Goal: Task Accomplishment & Management: Complete application form

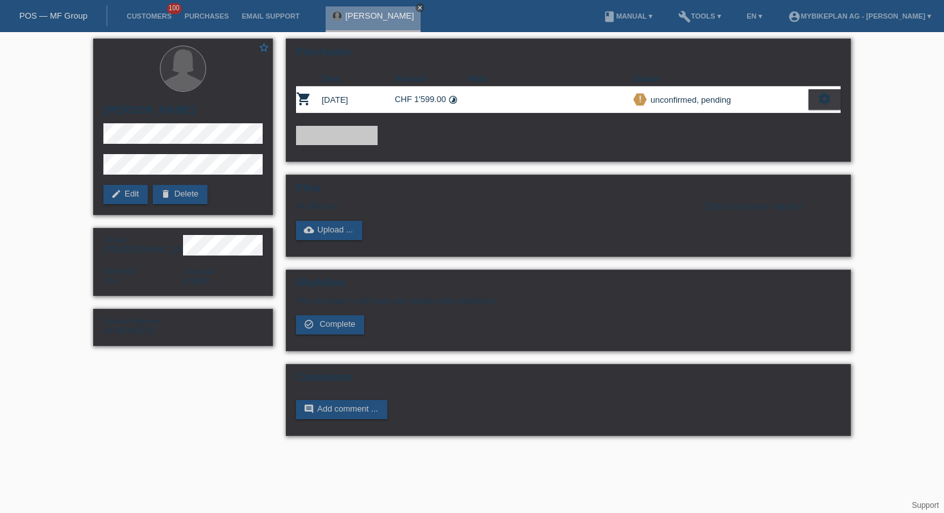
click at [423, 7] on icon "close" at bounding box center [420, 7] width 6 height 6
click at [42, 12] on link "POS — MF Group" at bounding box center [53, 16] width 68 height 10
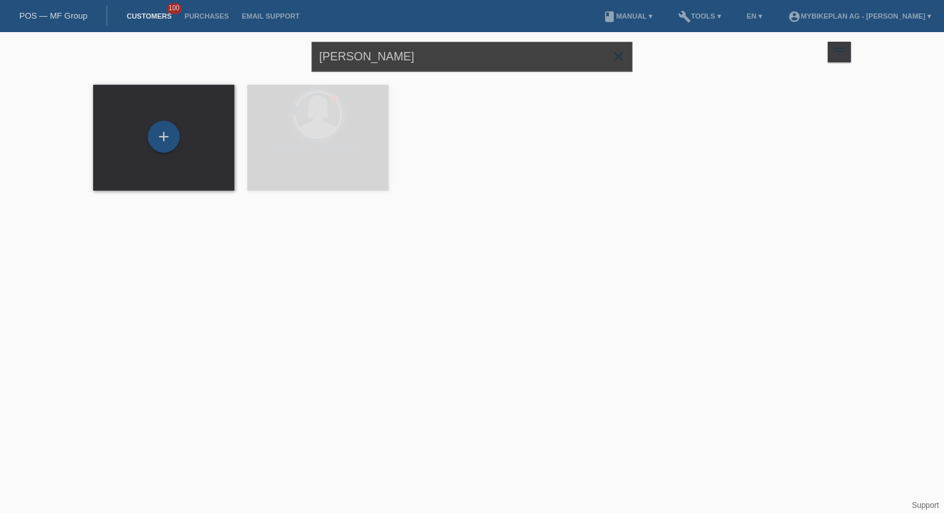
click at [369, 63] on input "[PERSON_NAME]" at bounding box center [471, 57] width 321 height 30
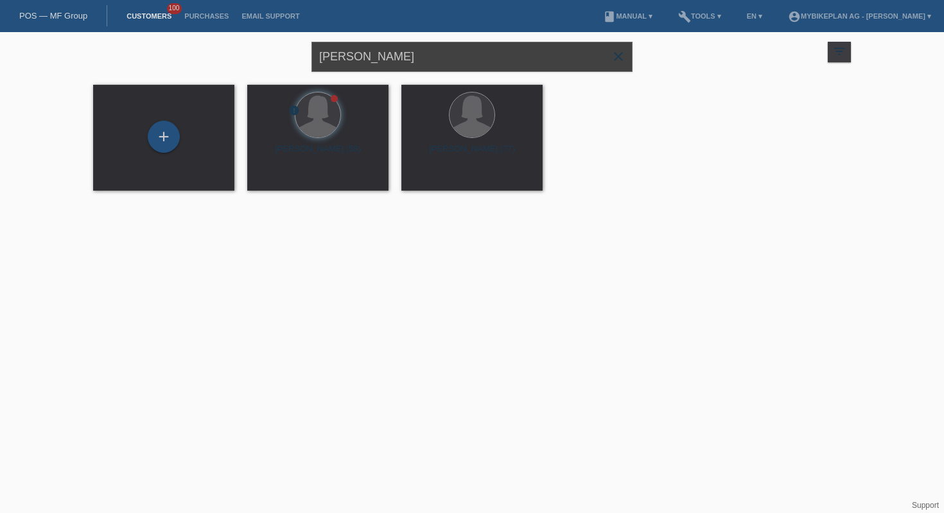
click at [369, 63] on input "[PERSON_NAME]" at bounding box center [471, 57] width 321 height 30
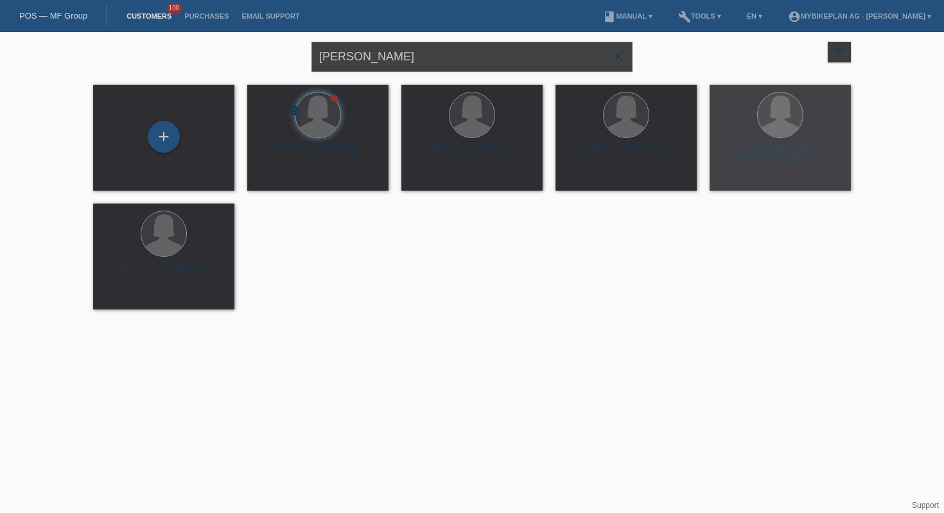
click at [369, 63] on input "[PERSON_NAME]" at bounding box center [471, 57] width 321 height 30
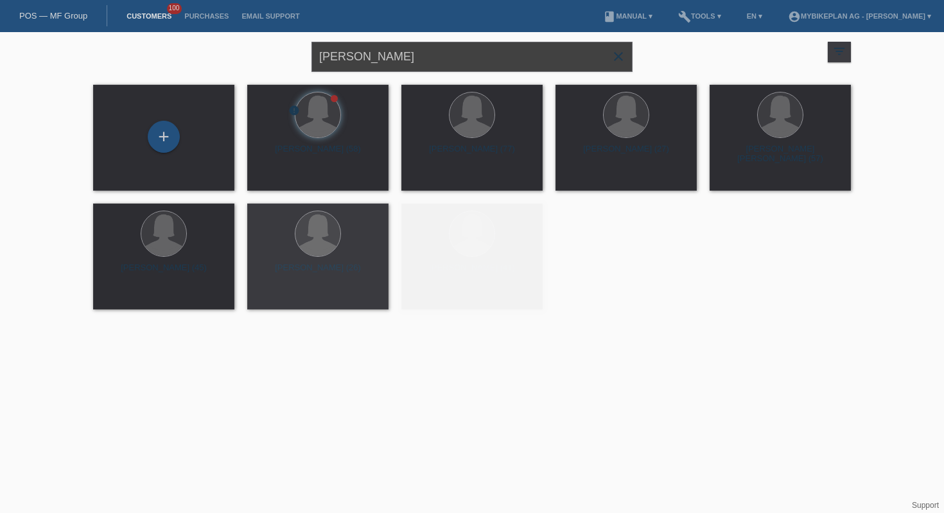
paste input "campaniniraphael33@gmail.com"
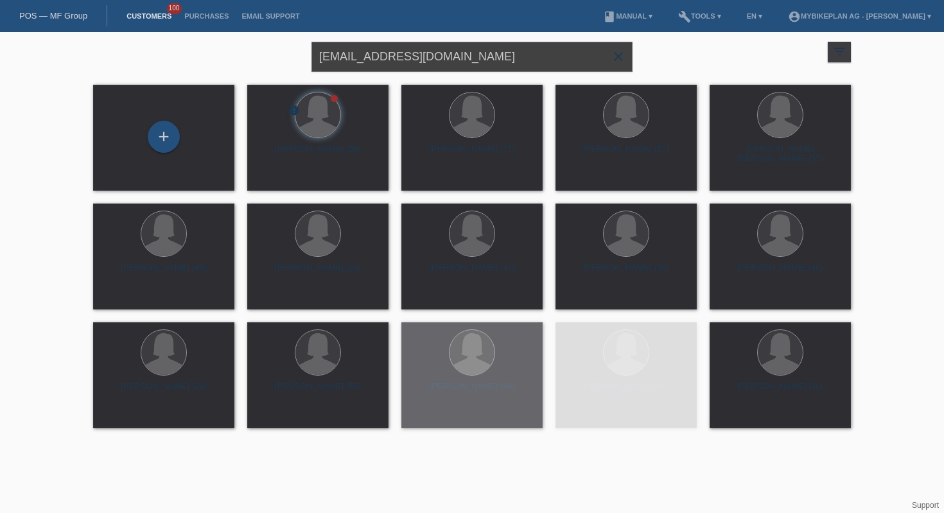
type input "campaniniraphael33@gmail.com"
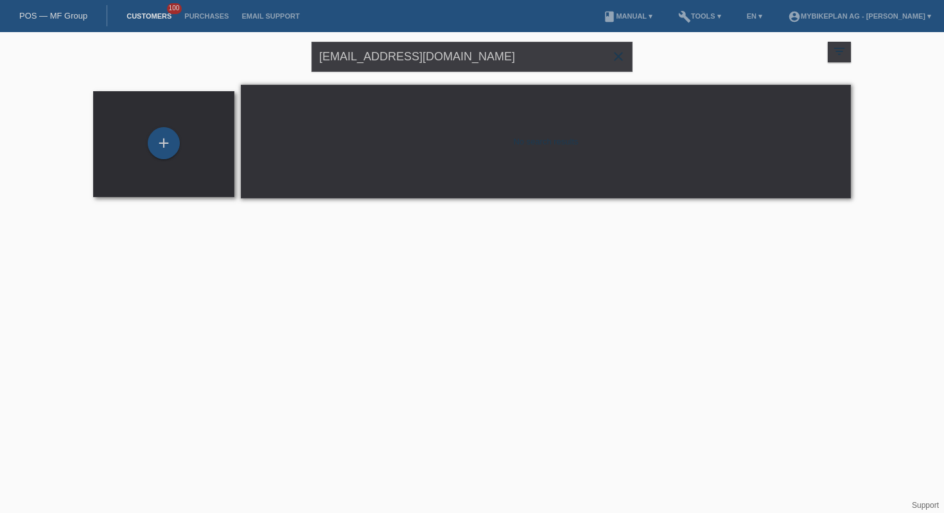
click at [121, 140] on div "+" at bounding box center [163, 144] width 121 height 34
click at [168, 148] on div "+" at bounding box center [164, 143] width 32 height 32
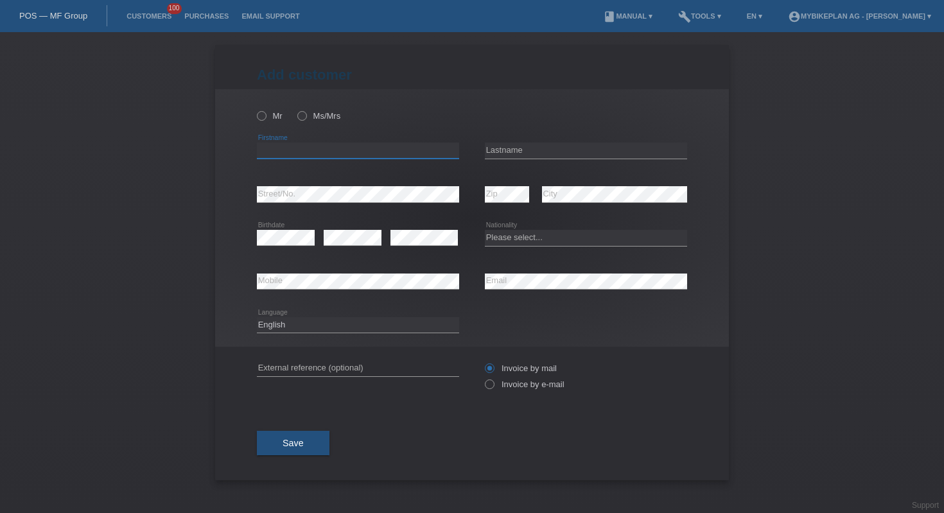
click at [415, 153] on input "text" at bounding box center [358, 151] width 202 height 16
paste input "Raphaël"
type input "Raphaël"
click at [523, 148] on input "text" at bounding box center [586, 151] width 202 height 16
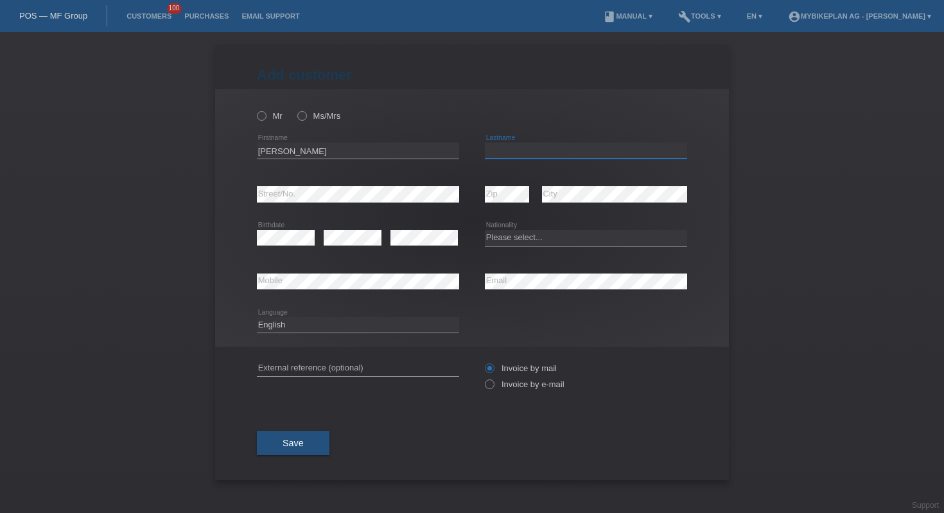
paste input "Campanini"
type input "Campanini"
click at [512, 247] on div "Please select... Switzerland Austria Germany Liechtenstein ------------ Afghani…" at bounding box center [586, 238] width 202 height 44
click at [510, 241] on select "Please select... [GEOGRAPHIC_DATA] [GEOGRAPHIC_DATA] [GEOGRAPHIC_DATA] [GEOGRAP…" at bounding box center [586, 237] width 202 height 15
select select "CH"
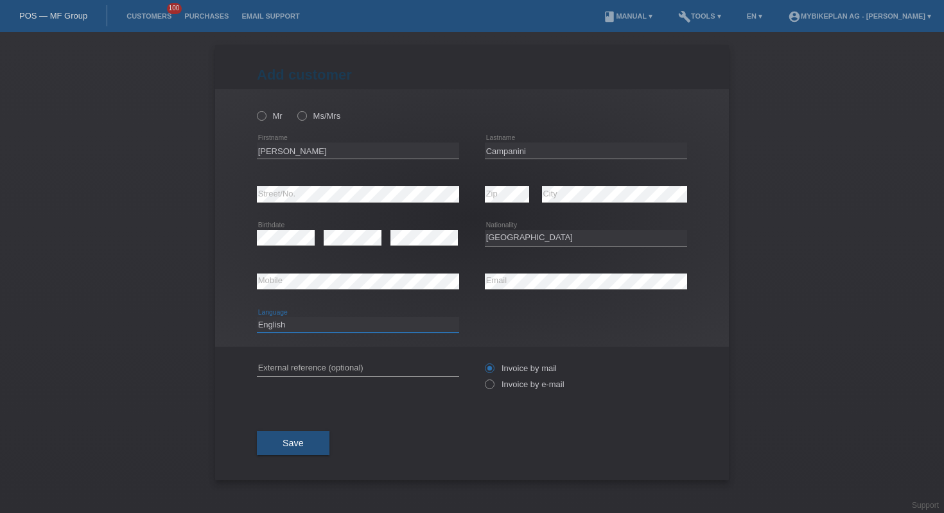
click at [340, 327] on select "Deutsch Français Italiano English" at bounding box center [358, 324] width 202 height 15
select select "fr"
click at [483, 378] on icon at bounding box center [483, 378] width 0 height 0
click at [491, 388] on input "Invoice by e-mail" at bounding box center [489, 387] width 8 height 16
radio input "true"
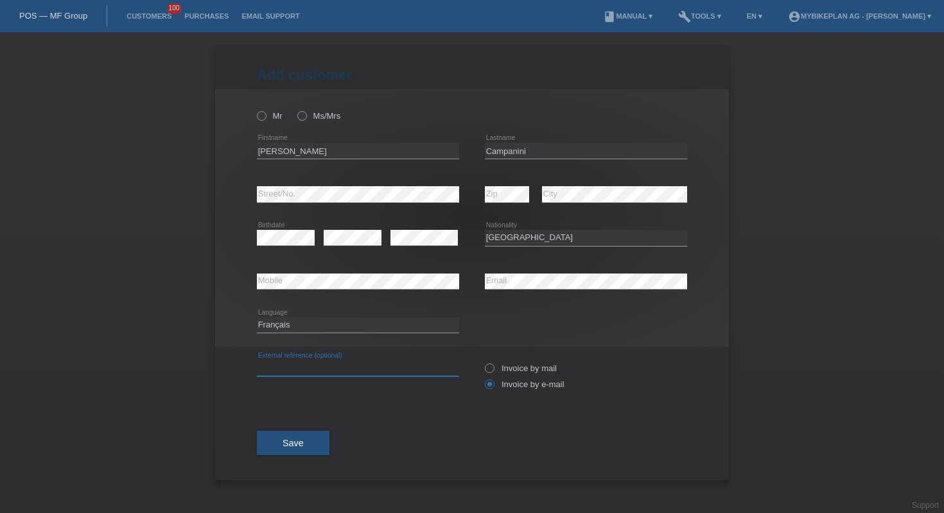
click at [404, 372] on input "text" at bounding box center [358, 368] width 202 height 16
paste input "43787448412"
type input "43787448412"
click at [270, 118] on label "Mr" at bounding box center [270, 116] width 26 height 10
click at [265, 118] on input "Mr" at bounding box center [261, 115] width 8 height 8
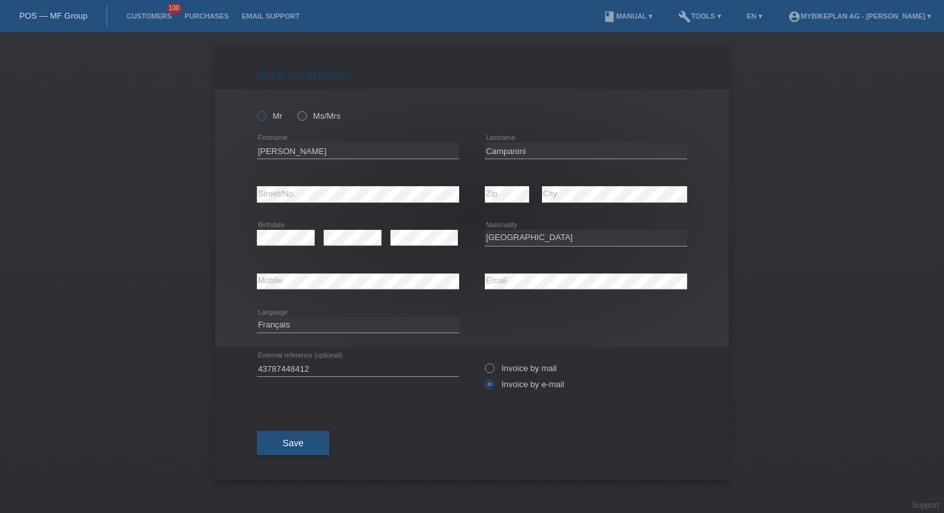
radio input "true"
click at [301, 440] on span "Save" at bounding box center [293, 443] width 21 height 10
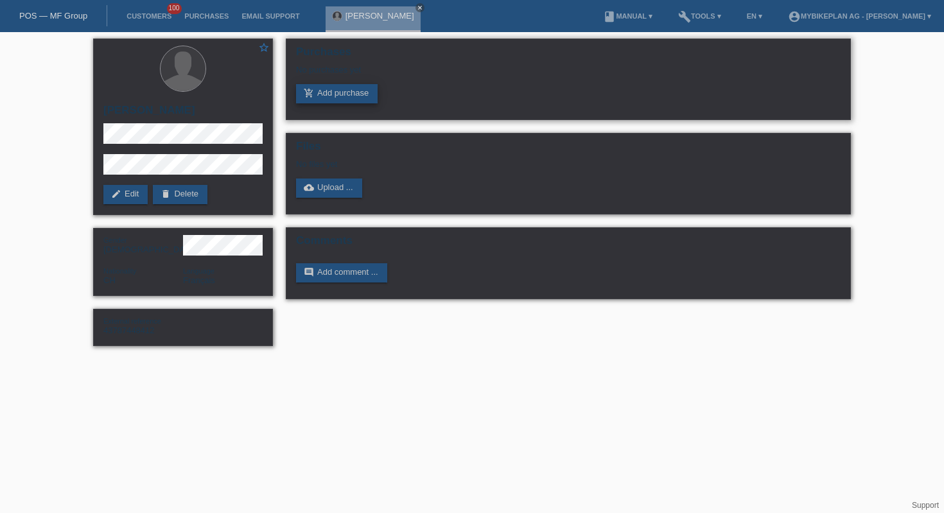
click at [337, 99] on link "add_shopping_cart Add purchase" at bounding box center [337, 93] width 82 height 19
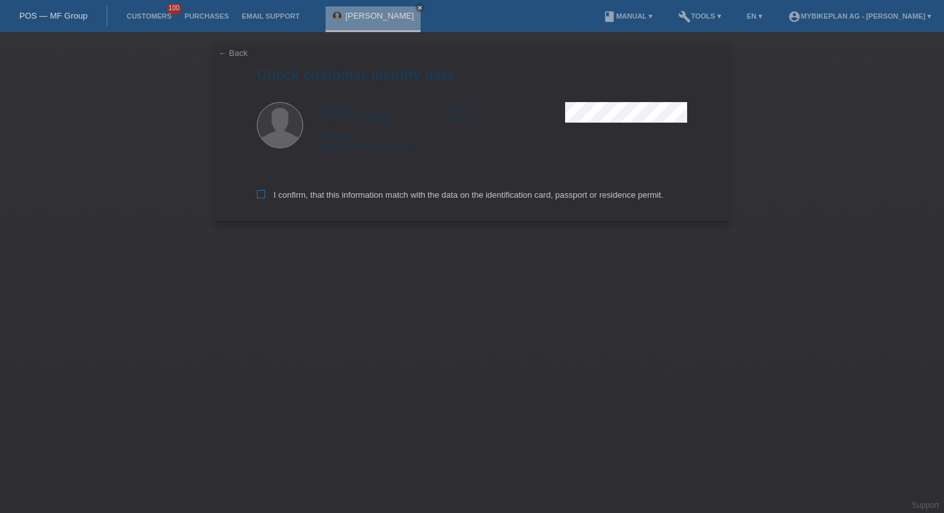
click at [552, 199] on label "I confirm, that this information match with the data on the identification card…" at bounding box center [460, 195] width 406 height 10
click at [265, 198] on input "I confirm, that this information match with the data on the identification card…" at bounding box center [261, 194] width 8 height 8
checkbox input "true"
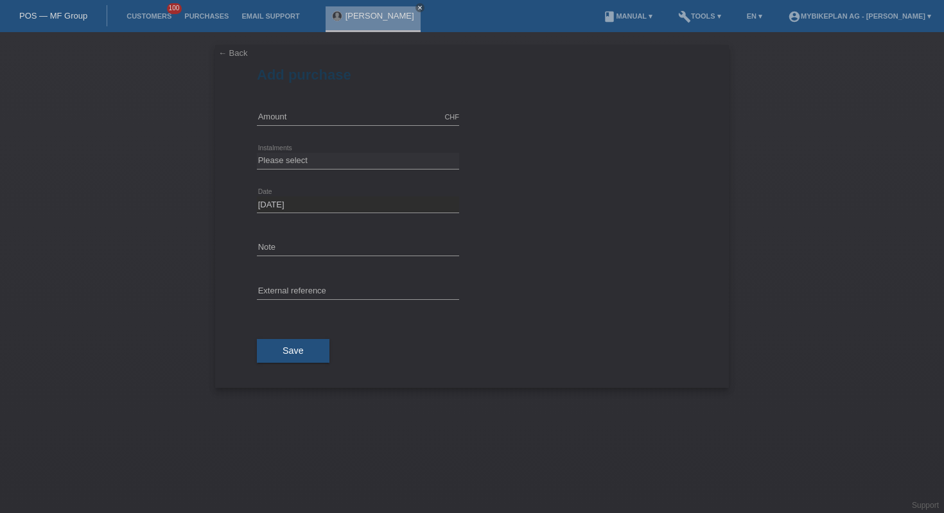
click at [451, 114] on div "CHF" at bounding box center [451, 117] width 15 height 8
click at [415, 114] on input "text" at bounding box center [358, 117] width 202 height 16
type input "7500.00"
click at [356, 165] on select "Please select 6 instalments 12 instalments 18 instalments 24 instalments 36 ins…" at bounding box center [358, 160] width 202 height 15
select select "487"
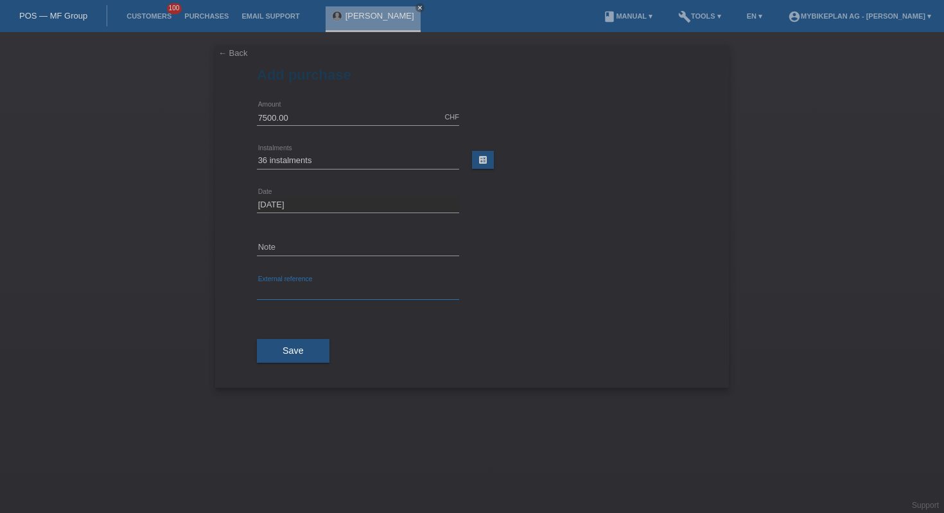
click at [329, 284] on input "text" at bounding box center [358, 292] width 202 height 16
paste input "43787448412"
type input "43787448412"
click at [301, 359] on button "Save" at bounding box center [293, 351] width 73 height 24
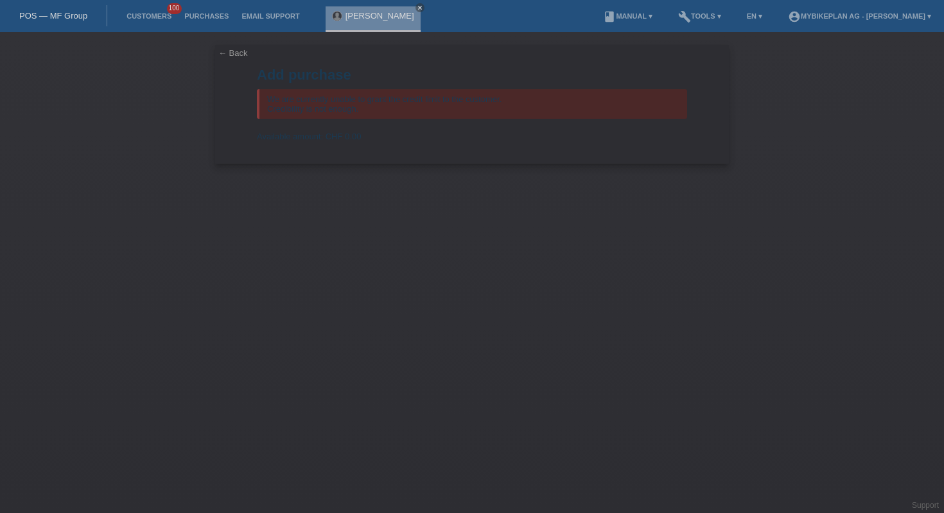
click at [89, 17] on div "POS — MF Group" at bounding box center [53, 15] width 107 height 21
click at [74, 17] on link "POS — MF Group" at bounding box center [53, 16] width 68 height 10
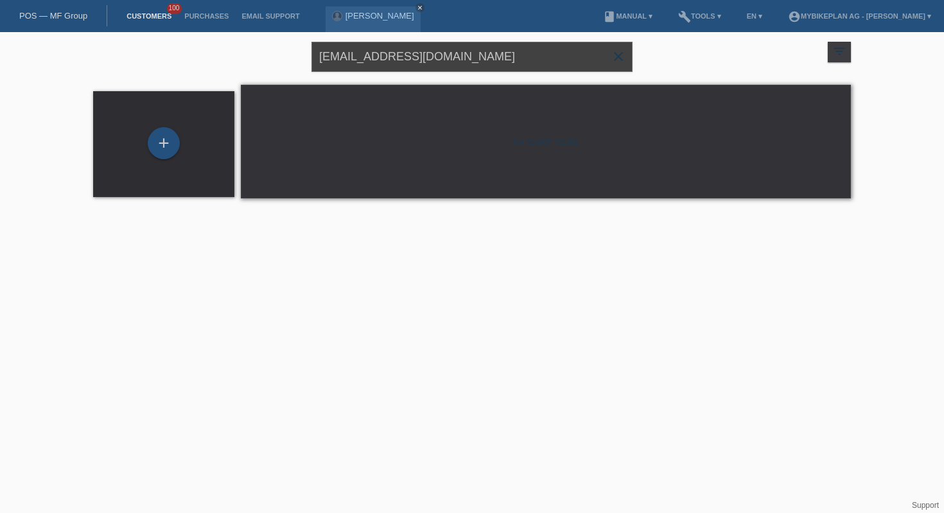
click at [377, 69] on input "campaniniraphael33@gmail.com" at bounding box center [471, 57] width 321 height 30
paste input "Michel Gobet"
type input "Michel Gobet"
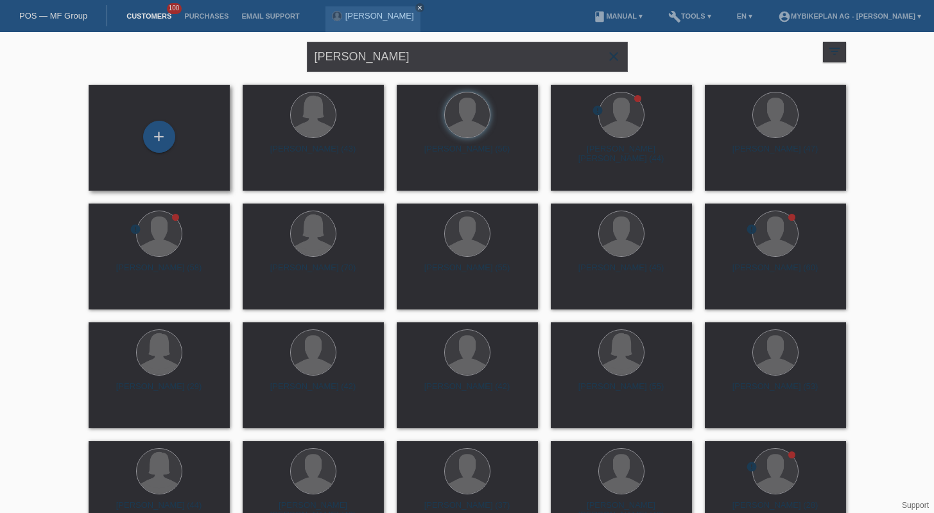
click at [196, 136] on div "+" at bounding box center [159, 138] width 121 height 34
click at [166, 137] on div "+" at bounding box center [159, 137] width 32 height 32
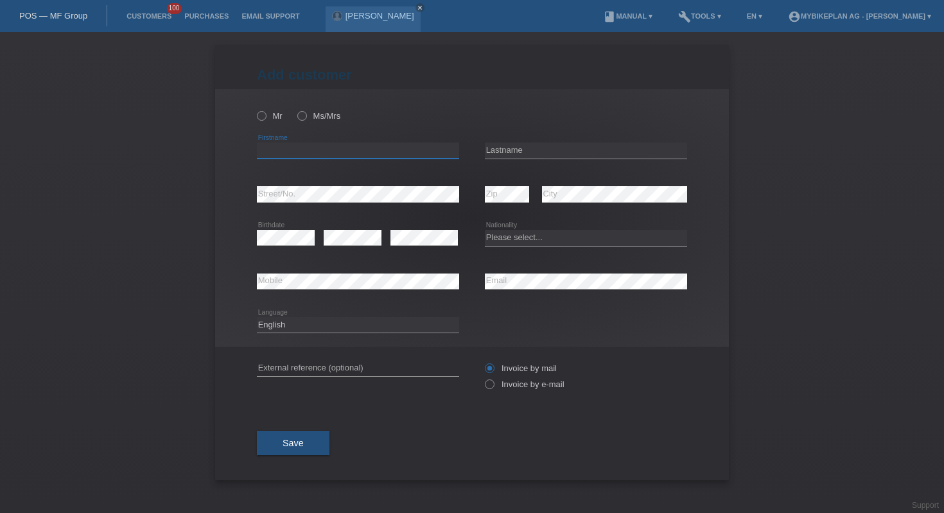
click at [313, 147] on input "text" at bounding box center [358, 151] width 202 height 16
type input "[PERSON_NAME]"
click at [540, 152] on input "text" at bounding box center [586, 151] width 202 height 16
type input "gobet"
click at [379, 155] on input "Michel" at bounding box center [358, 151] width 202 height 16
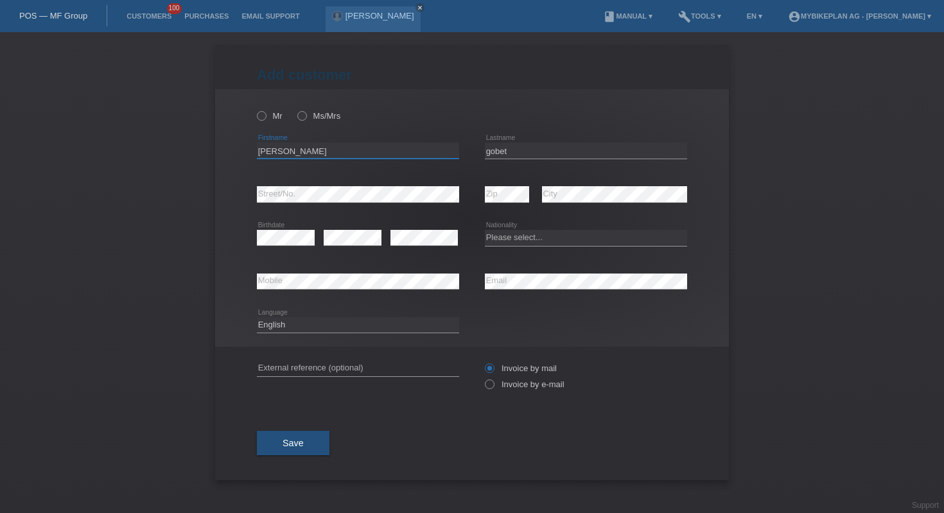
click at [379, 155] on input "Michel" at bounding box center [358, 151] width 202 height 16
paste input "Alexis"
type input "Alexis"
click at [531, 155] on input "gobet" at bounding box center [586, 151] width 202 height 16
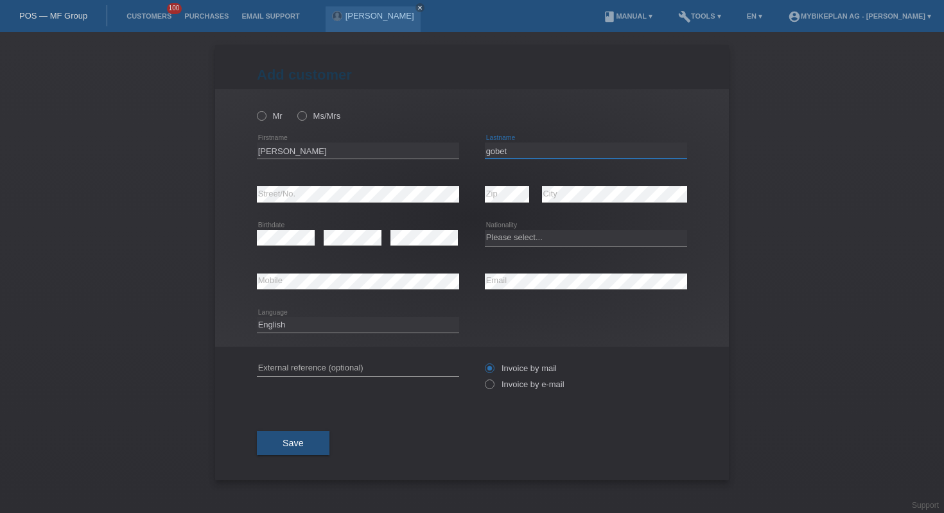
click at [531, 155] on input "gobet" at bounding box center [586, 151] width 202 height 16
paste input "Dufresne"
type input "Dufresne"
click at [585, 238] on select "Please select... Switzerland Austria Germany Liechtenstein ------------ Afghani…" at bounding box center [586, 237] width 202 height 15
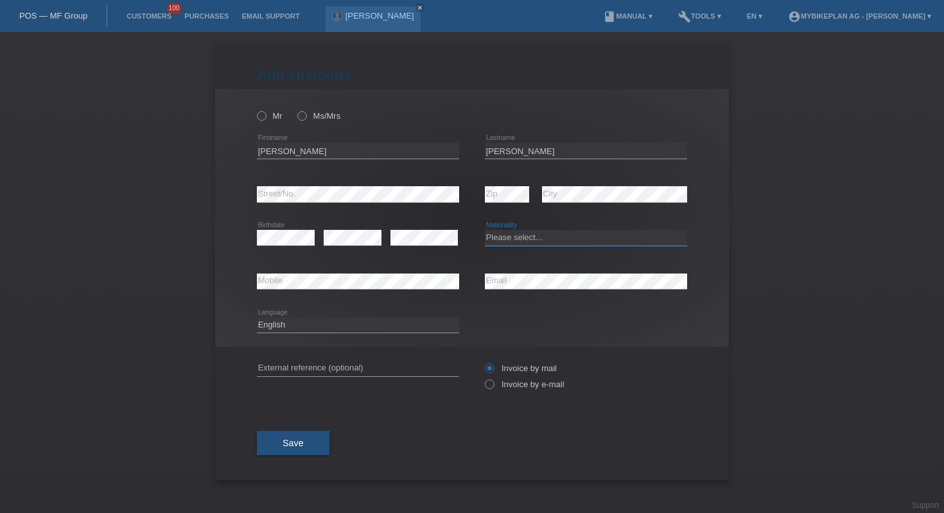
select select "CH"
click at [354, 362] on input "text" at bounding box center [358, 368] width 202 height 16
paste input "43664955514"
type input "43664955514"
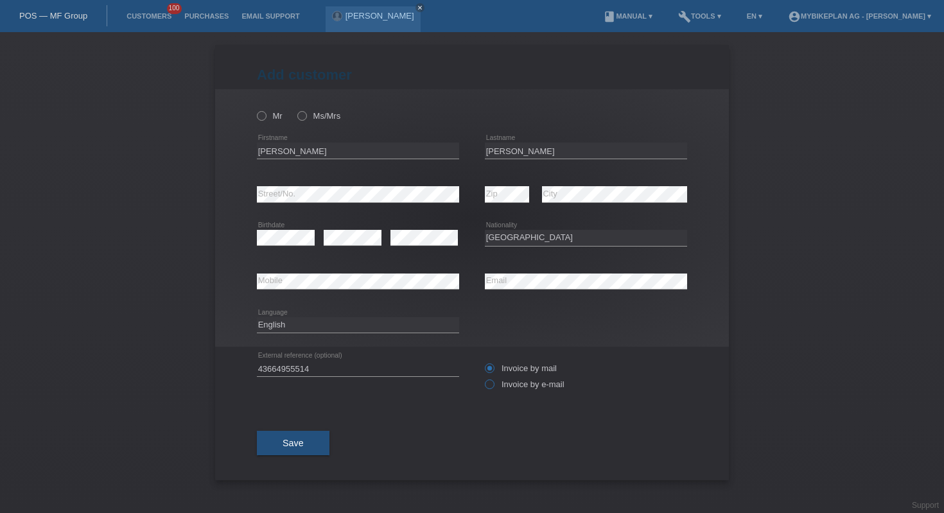
click at [483, 378] on icon at bounding box center [483, 378] width 0 height 0
click at [493, 386] on input "Invoice by e-mail" at bounding box center [489, 387] width 8 height 16
radio input "true"
click at [266, 123] on div "Mr Ms/Mrs" at bounding box center [358, 116] width 202 height 26
click at [255, 109] on icon at bounding box center [255, 109] width 0 height 0
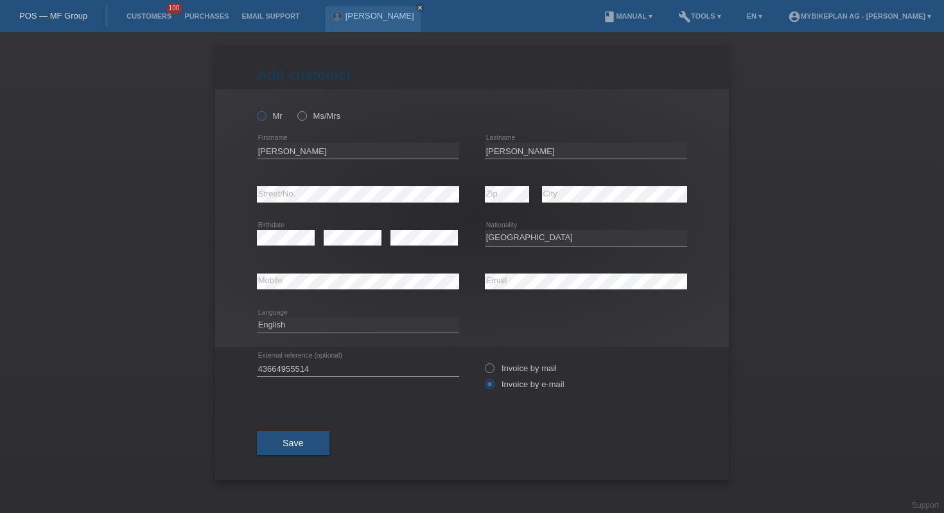
click at [265, 116] on input "Mr" at bounding box center [261, 115] width 8 height 8
radio input "true"
click at [278, 447] on button "Save" at bounding box center [293, 443] width 73 height 24
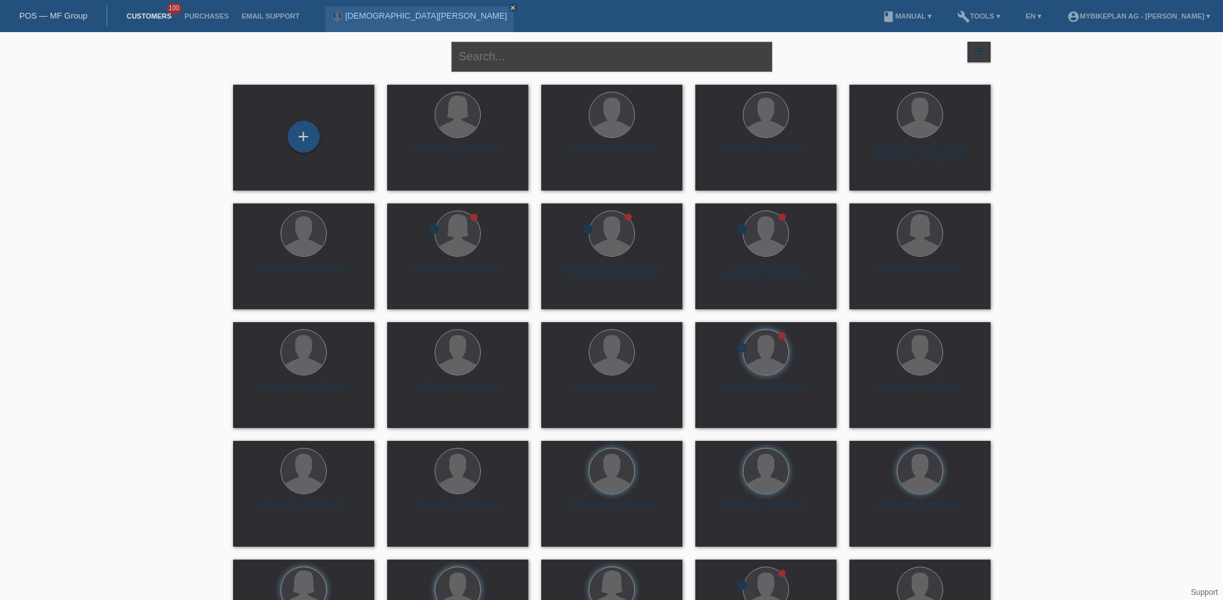
click at [561, 64] on input "text" at bounding box center [611, 57] width 321 height 30
paste input "43776841586 - Konrad Beat Nussbaumer, Raymon Airok Pro"
type input "43776841586 - Konrad Beat Nussbaumer, Raymon Airok Pro"
click at [405, 180] on link "launch Show" at bounding box center [409, 180] width 35 height 10
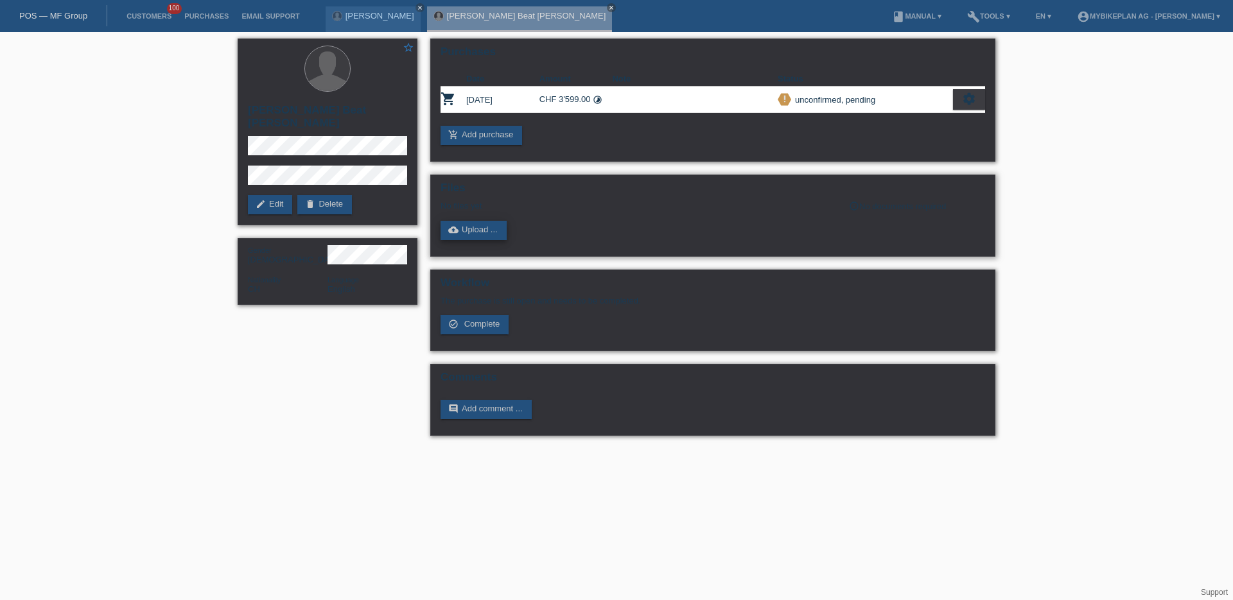
click at [474, 226] on link "cloud_upload Upload ..." at bounding box center [473, 230] width 66 height 19
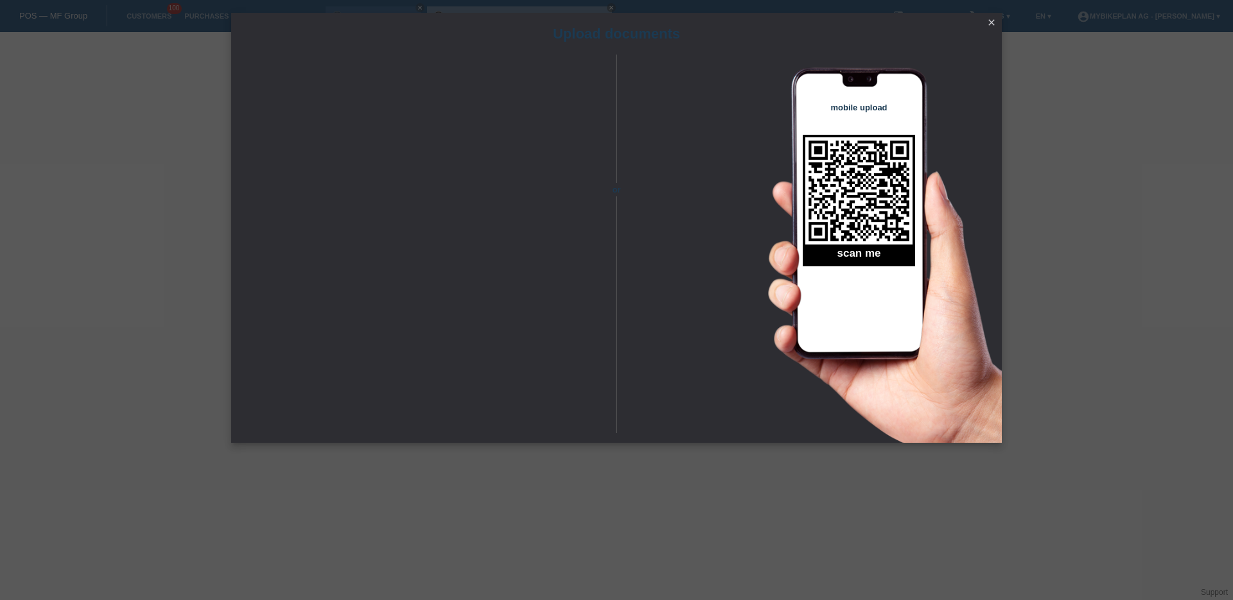
click at [1176, 324] on div "Upload documents or mobile upload scan me close" at bounding box center [616, 300] width 1233 height 600
click at [991, 24] on icon "close" at bounding box center [991, 22] width 10 height 10
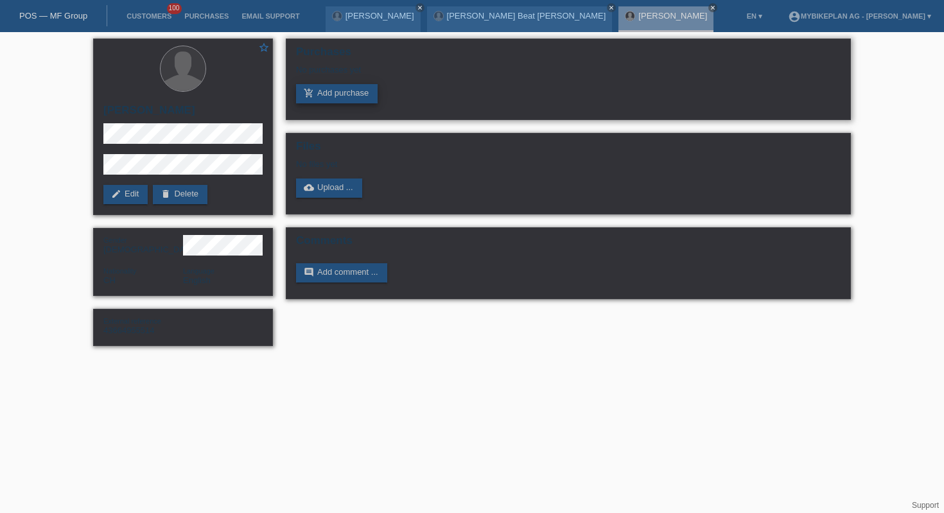
click at [331, 85] on link "add_shopping_cart Add purchase" at bounding box center [337, 93] width 82 height 19
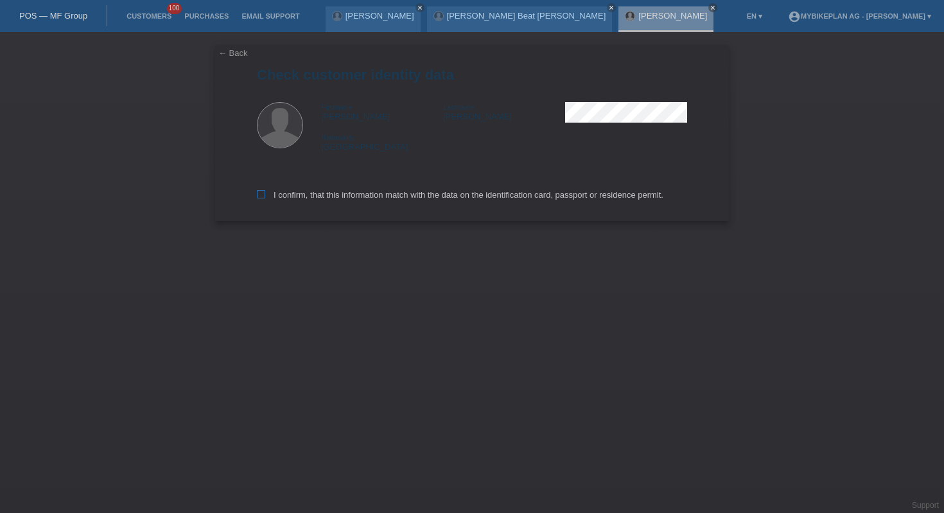
click at [281, 200] on label "I confirm, that this information match with the data on the identification card…" at bounding box center [460, 195] width 406 height 10
click at [265, 198] on input "I confirm, that this information match with the data on the identification card…" at bounding box center [261, 194] width 8 height 8
checkbox input "true"
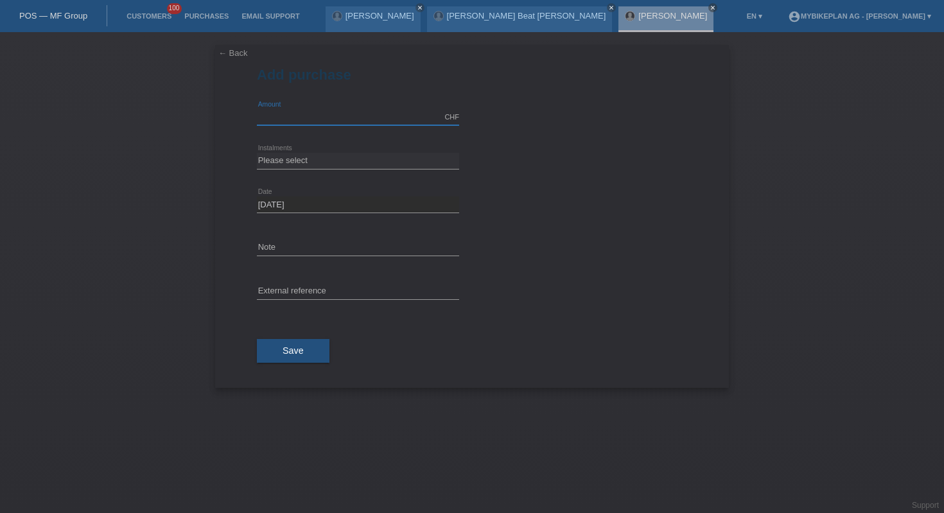
click at [331, 114] on input "text" at bounding box center [358, 117] width 202 height 16
type input "10000.00"
click at [313, 164] on select "Please select 6 instalments 12 instalments 18 instalments 24 instalments 36 ins…" at bounding box center [358, 160] width 202 height 15
select select "488"
click at [292, 361] on button "Save" at bounding box center [293, 351] width 73 height 24
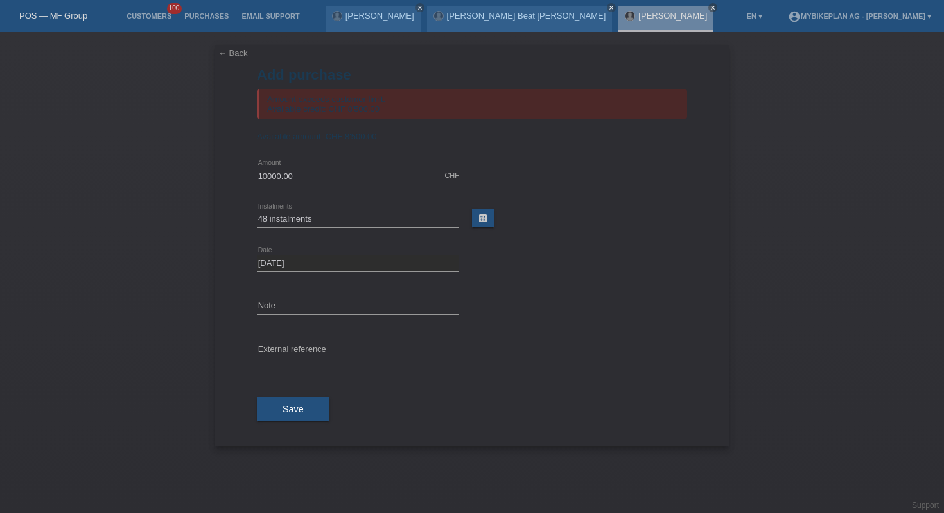
click at [426, 12] on div "[PERSON_NAME] close [PERSON_NAME] Beat [PERSON_NAME] close [PERSON_NAME] close" at bounding box center [523, 16] width 395 height 32
click at [423, 6] on icon "close" at bounding box center [420, 7] width 6 height 6
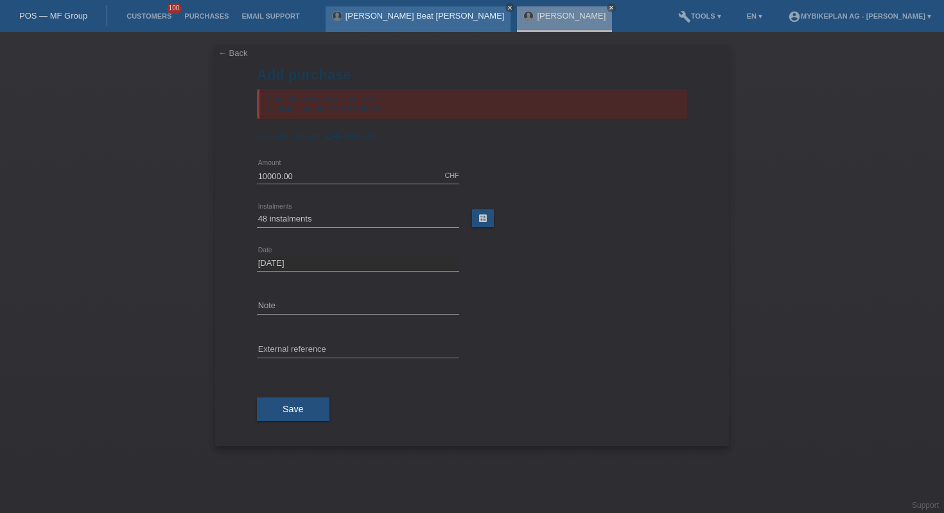
click at [507, 6] on icon "close" at bounding box center [510, 7] width 6 height 6
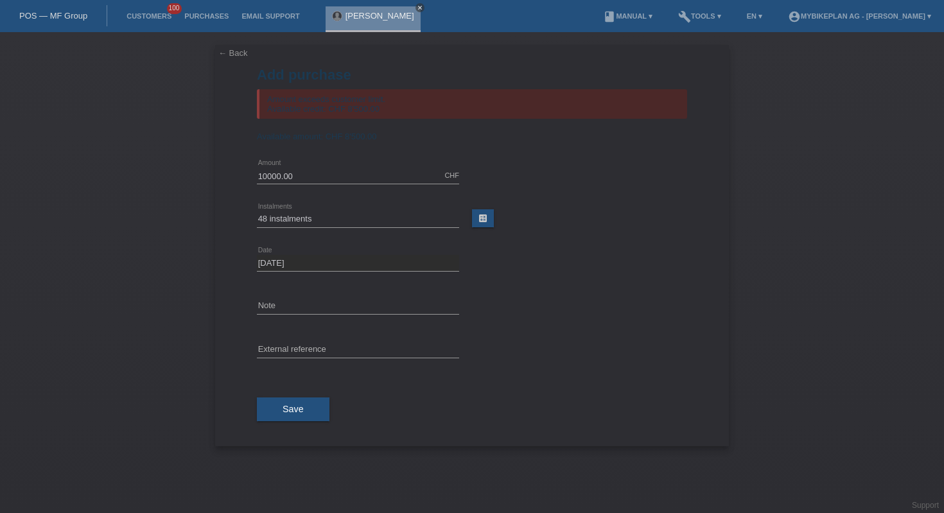
click at [417, 6] on icon "close" at bounding box center [420, 7] width 6 height 6
click at [90, 24] on div "POS — MF Group" at bounding box center [53, 15] width 107 height 21
click at [87, 20] on div "POS — MF Group" at bounding box center [53, 15] width 107 height 21
click at [70, 13] on link "POS — MF Group" at bounding box center [53, 16] width 68 height 10
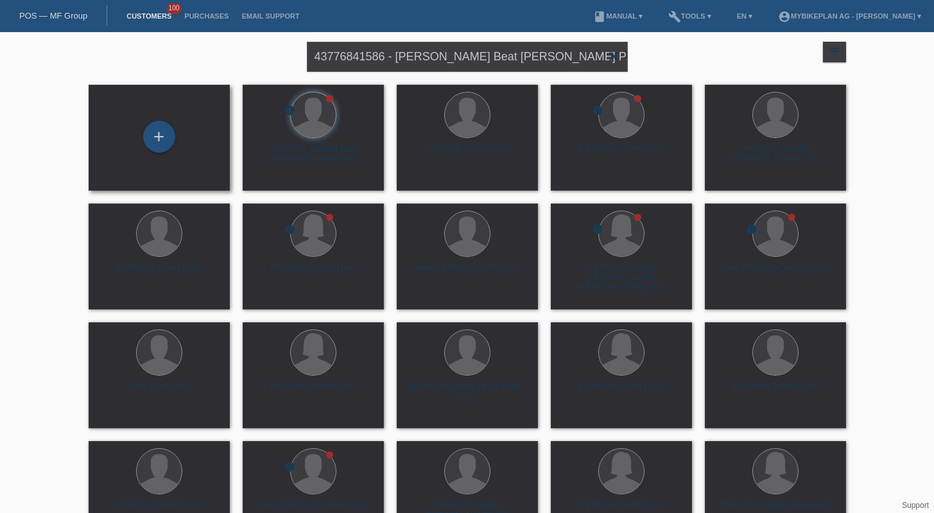
click at [154, 116] on div "+" at bounding box center [159, 138] width 141 height 106
click at [166, 137] on div "+" at bounding box center [159, 137] width 32 height 32
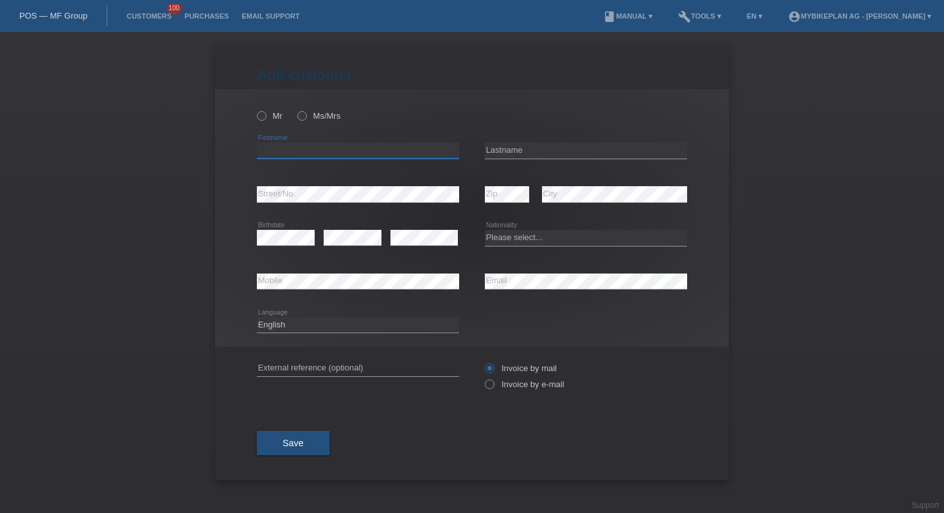
click at [343, 145] on input "text" at bounding box center [358, 151] width 202 height 16
paste input "Naylah"
type input "Naylah"
click at [530, 150] on input "text" at bounding box center [586, 151] width 202 height 16
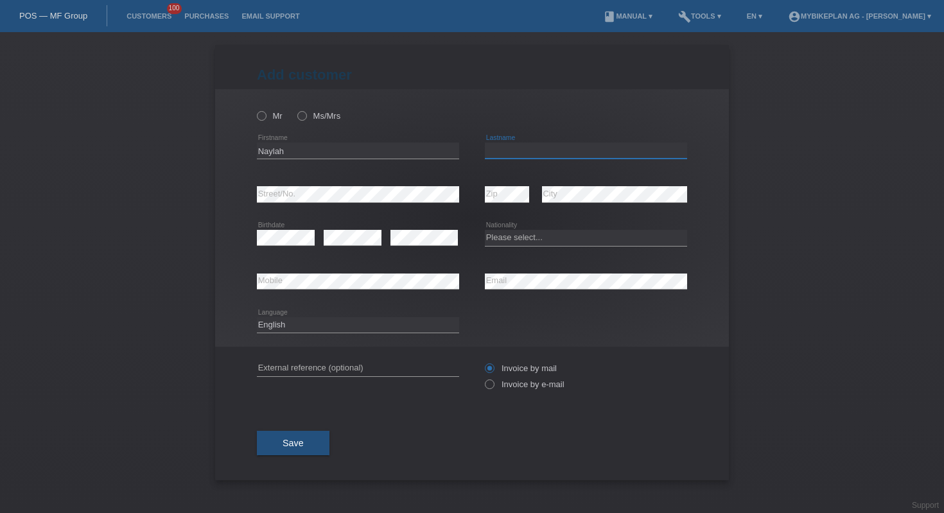
paste input "Lamrani"
type input "Lamrani"
click at [278, 248] on div "error Birthdate" at bounding box center [286, 238] width 58 height 44
click at [527, 225] on div "Please select... Switzerland Austria Germany Liechtenstein ------------ Afghani…" at bounding box center [586, 238] width 202 height 44
click at [531, 232] on select "Please select... Switzerland Austria Germany Liechtenstein ------------ Afghani…" at bounding box center [586, 237] width 202 height 15
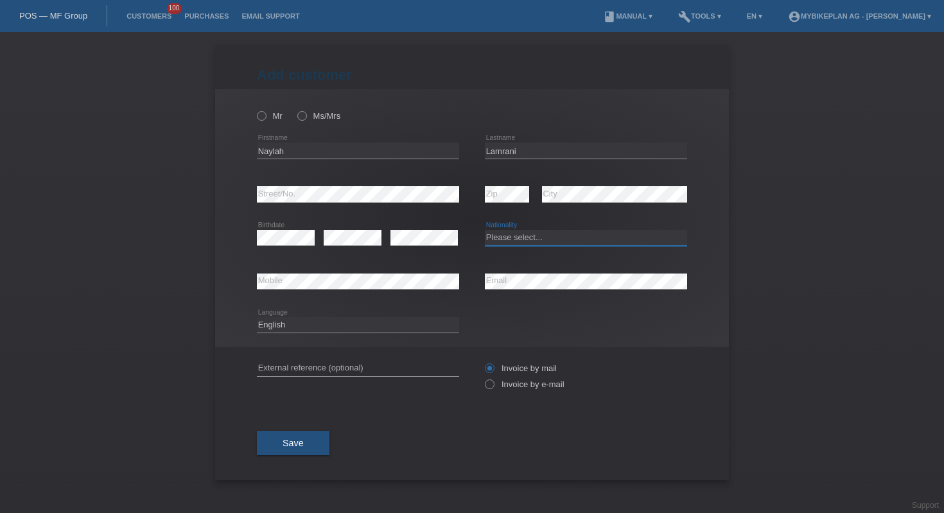
select select "CH"
click at [295, 109] on icon at bounding box center [295, 109] width 0 height 0
click at [303, 117] on input "Ms/Mrs" at bounding box center [301, 115] width 8 height 8
radio input "true"
click at [508, 388] on label "Invoice by e-mail" at bounding box center [525, 384] width 80 height 10
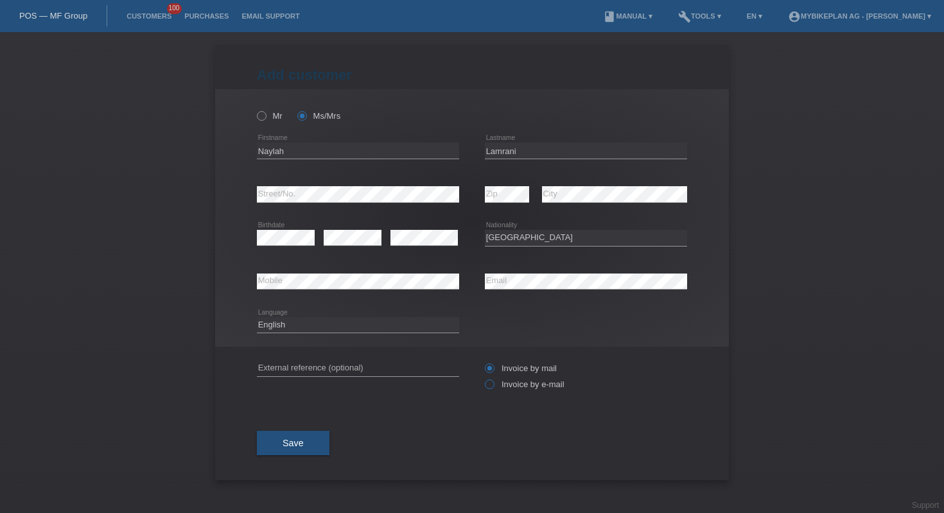
click at [493, 388] on input "Invoice by e-mail" at bounding box center [489, 387] width 8 height 16
radio input "true"
click at [314, 437] on button "Save" at bounding box center [293, 443] width 73 height 24
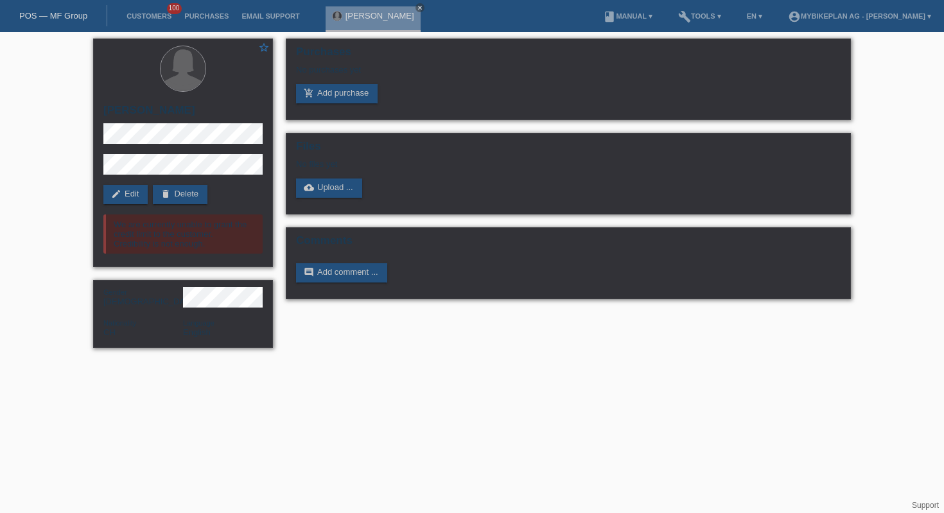
click at [76, 18] on link "POS — MF Group" at bounding box center [53, 16] width 68 height 10
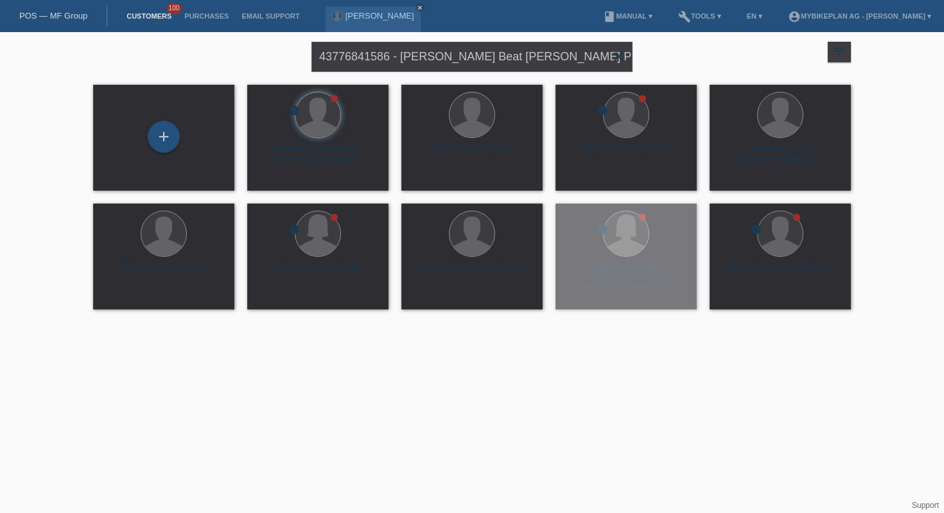
click at [623, 62] on icon "close" at bounding box center [618, 56] width 15 height 15
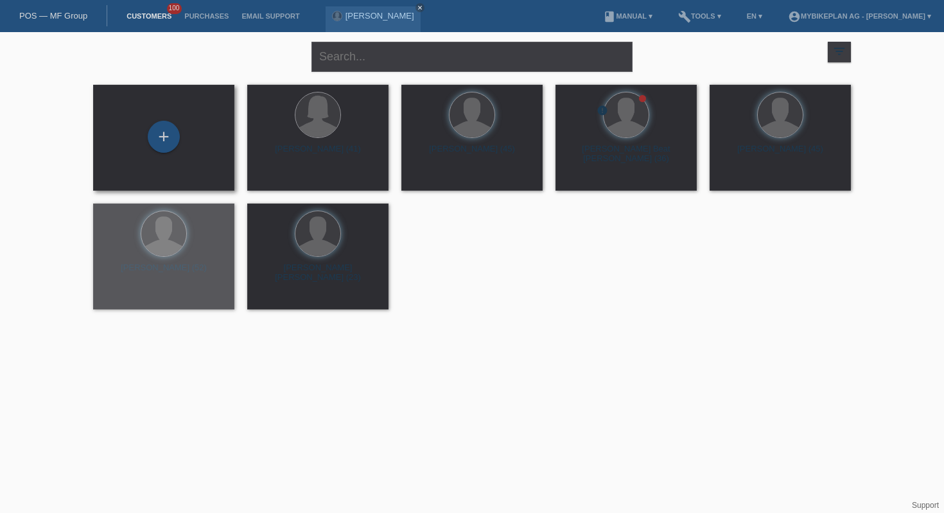
click at [179, 146] on div "+" at bounding box center [163, 138] width 121 height 34
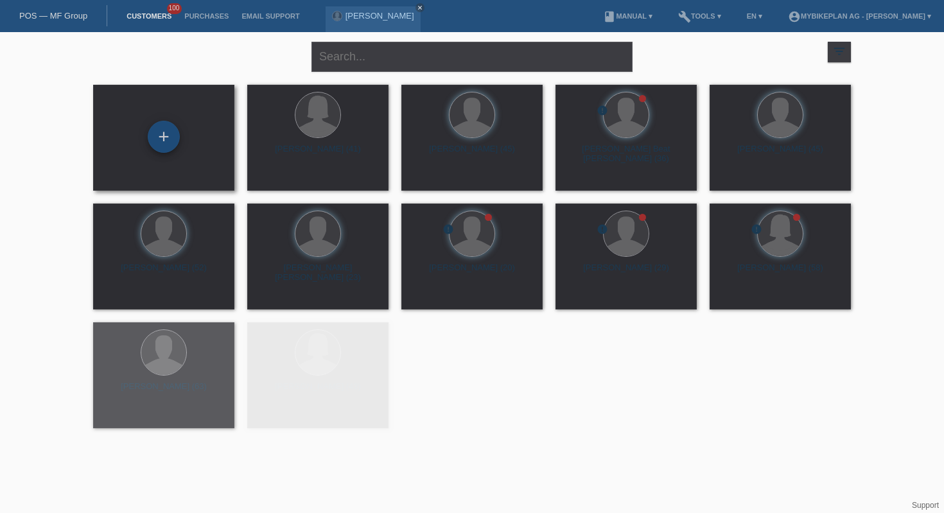
click at [169, 140] on div "+" at bounding box center [164, 137] width 32 height 32
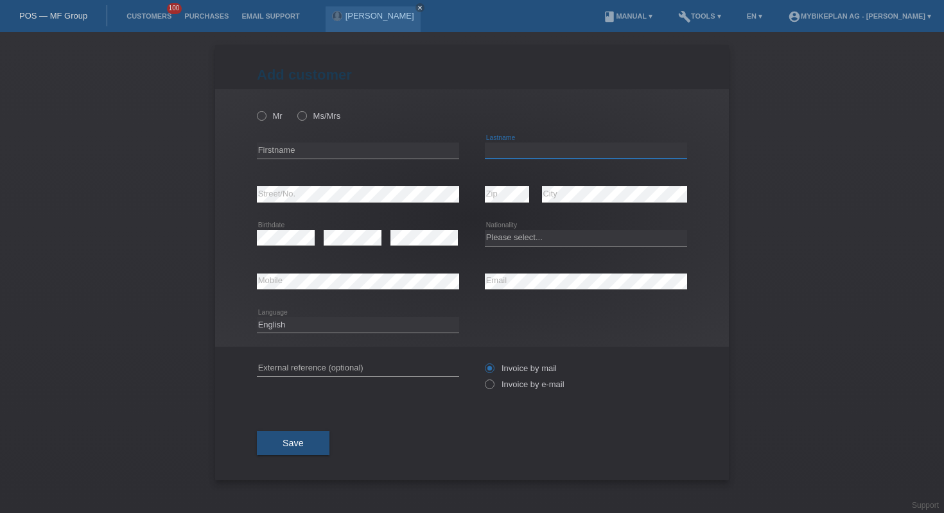
click at [604, 152] on input "text" at bounding box center [586, 151] width 202 height 16
paste input "seminario [PERSON_NAME]"
type input "seminario [PERSON_NAME]"
click at [387, 149] on input "text" at bounding box center [358, 151] width 202 height 16
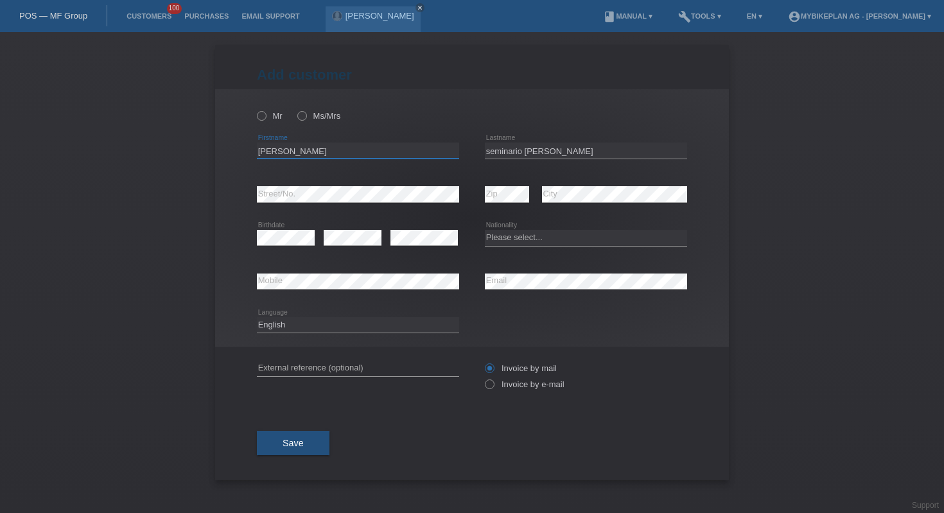
type input "[PERSON_NAME]"
click at [519, 238] on select "Please select... [GEOGRAPHIC_DATA] [GEOGRAPHIC_DATA] [GEOGRAPHIC_DATA] [GEOGRAP…" at bounding box center [586, 237] width 202 height 15
select select "CH"
click at [421, 356] on div "error External reference (optional)" at bounding box center [358, 369] width 202 height 44
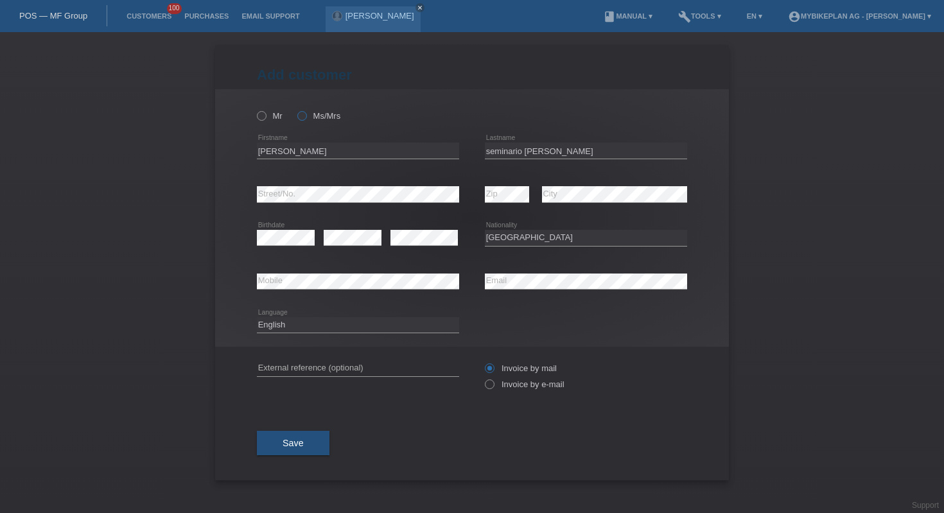
click at [312, 119] on label "Ms/Mrs" at bounding box center [318, 116] width 43 height 10
click at [306, 119] on input "Ms/Mrs" at bounding box center [301, 115] width 8 height 8
radio input "true"
click at [521, 386] on label "Invoice by e-mail" at bounding box center [525, 384] width 80 height 10
click at [493, 386] on input "Invoice by e-mail" at bounding box center [489, 387] width 8 height 16
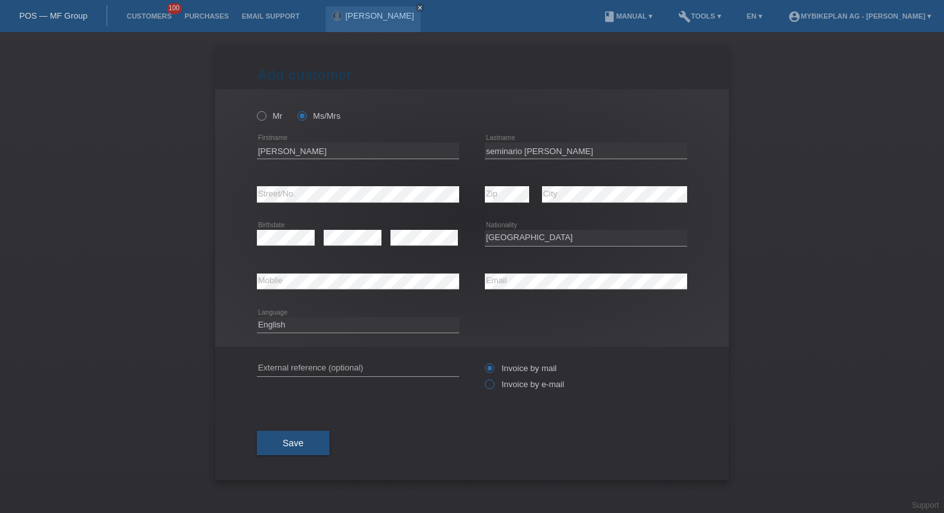
radio input "true"
click at [290, 439] on button "Save" at bounding box center [293, 443] width 73 height 24
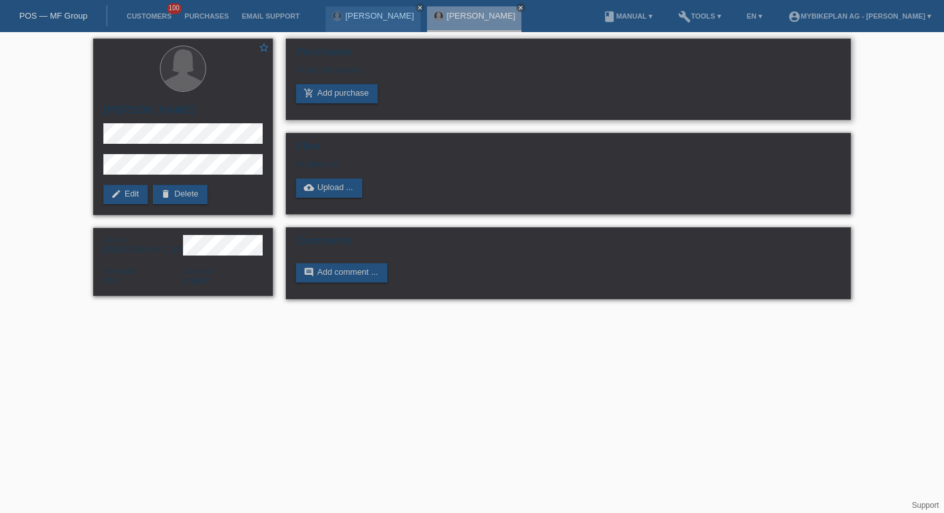
click at [336, 84] on div "No purchases yet" at bounding box center [568, 74] width 544 height 19
click at [346, 99] on link "add_shopping_cart Add purchase" at bounding box center [337, 93] width 82 height 19
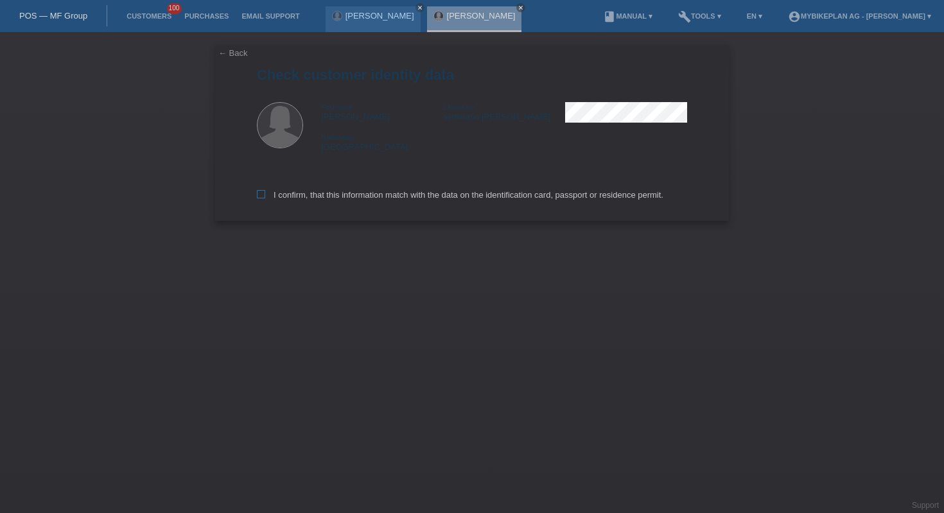
click at [412, 200] on label "I confirm, that this information match with the data on the identification card…" at bounding box center [460, 195] width 406 height 10
click at [265, 198] on input "I confirm, that this information match with the data on the identification card…" at bounding box center [261, 194] width 8 height 8
checkbox input "true"
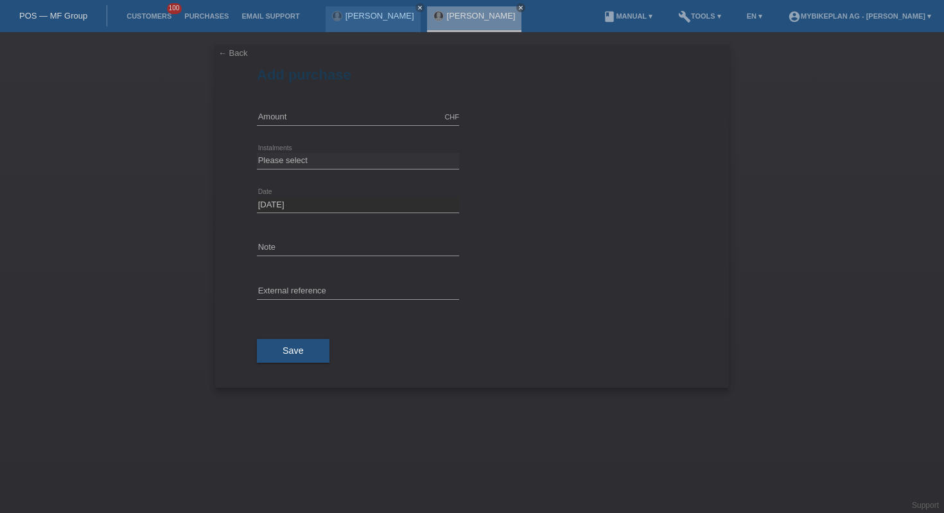
click at [345, 107] on div "CHF error Amount" at bounding box center [358, 118] width 202 height 44
click at [345, 111] on input "text" at bounding box center [358, 117] width 202 height 16
type input "10000.00"
click at [356, 155] on select "Please select 6 instalments 12 instalments 18 instalments 24 instalments 36 ins…" at bounding box center [358, 160] width 202 height 15
select select "488"
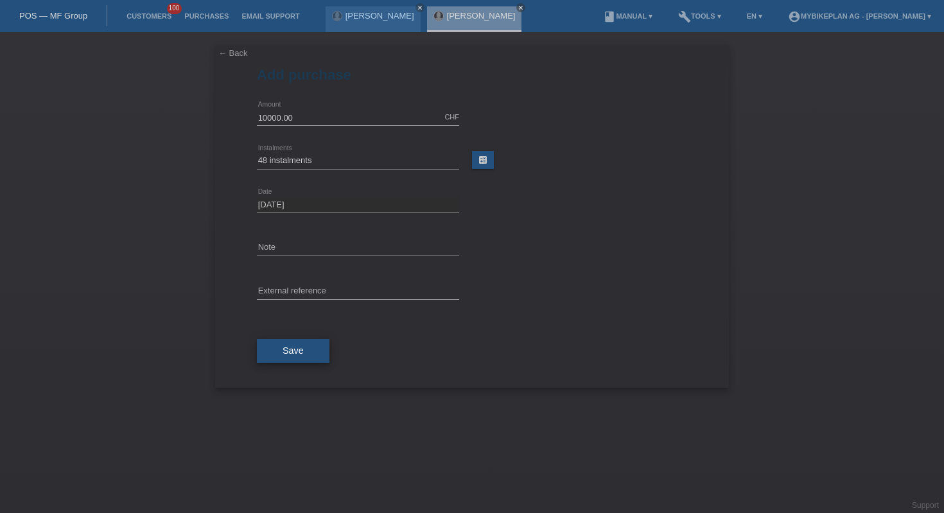
click at [296, 344] on button "Save" at bounding box center [293, 351] width 73 height 24
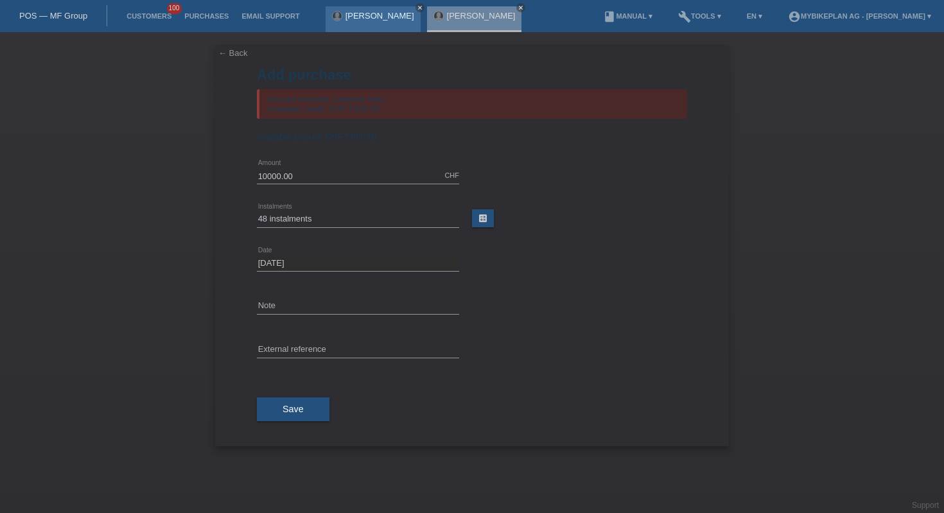
click at [417, 6] on icon "close" at bounding box center [420, 7] width 6 height 6
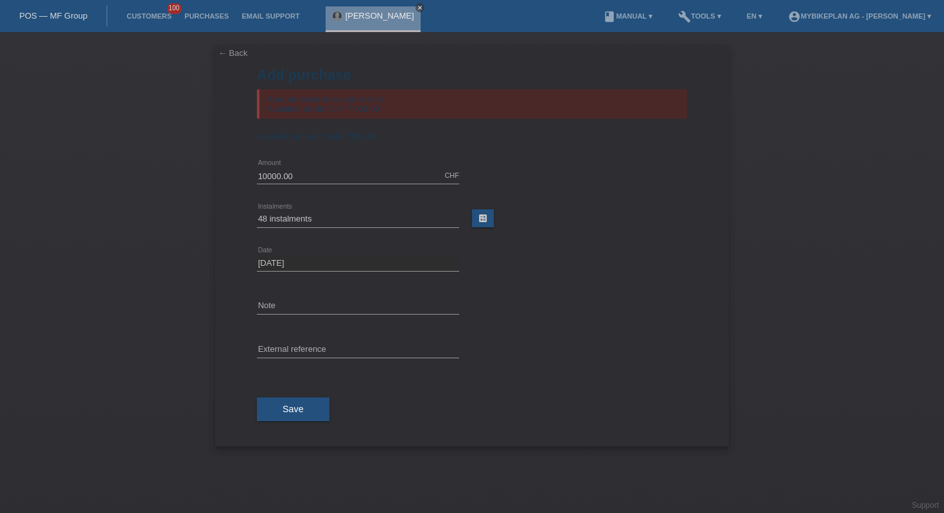
click at [424, 6] on link "close" at bounding box center [419, 7] width 9 height 9
click at [40, 10] on div "POS — MF Group" at bounding box center [53, 15] width 107 height 21
click at [49, 15] on link "POS — MF Group" at bounding box center [53, 16] width 68 height 10
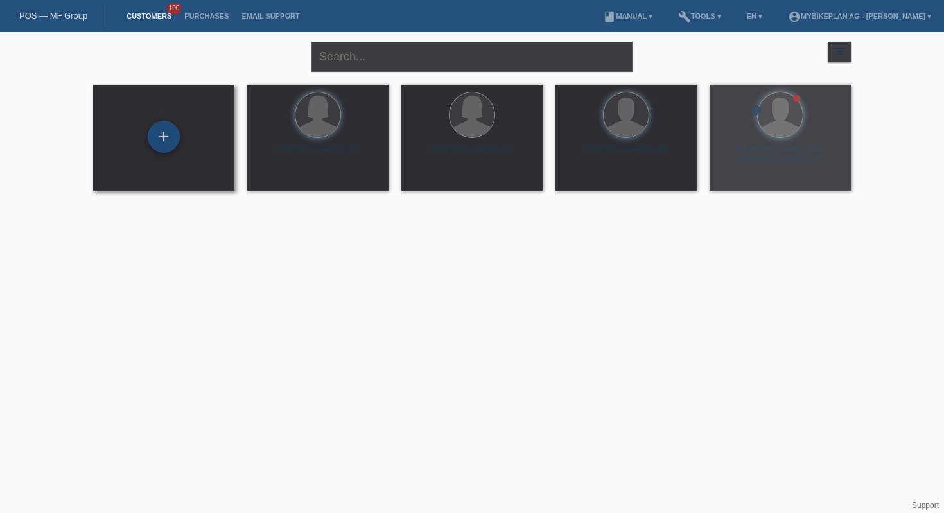
click at [164, 151] on div "+" at bounding box center [164, 137] width 32 height 32
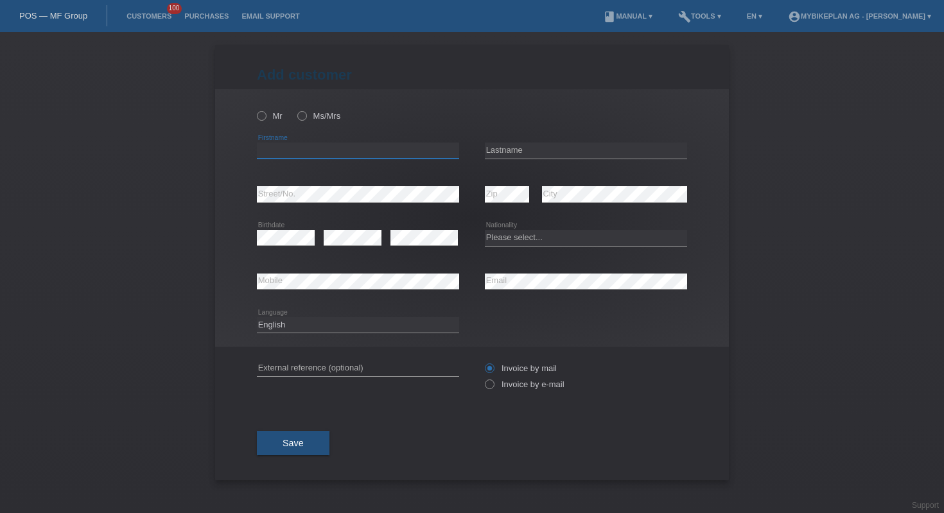
click at [369, 153] on input "text" at bounding box center [358, 151] width 202 height 16
click at [358, 150] on input "text" at bounding box center [358, 151] width 202 height 16
paste input "inne Joseph"
click at [258, 151] on input "inne Joseph" at bounding box center [358, 151] width 202 height 16
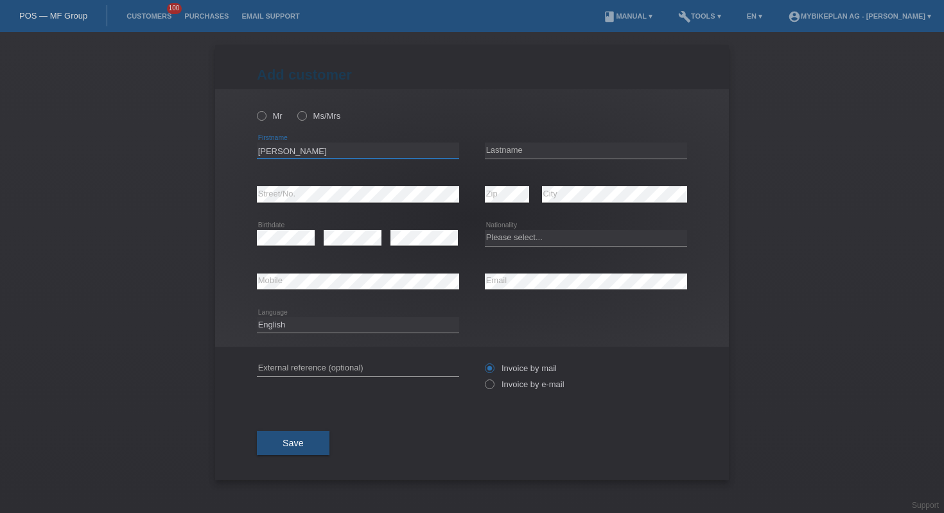
type input "Tinne Joseph"
click at [536, 151] on input "text" at bounding box center [586, 151] width 202 height 16
click at [531, 146] on input "text" at bounding box center [586, 151] width 202 height 16
paste input "Kayorgo"
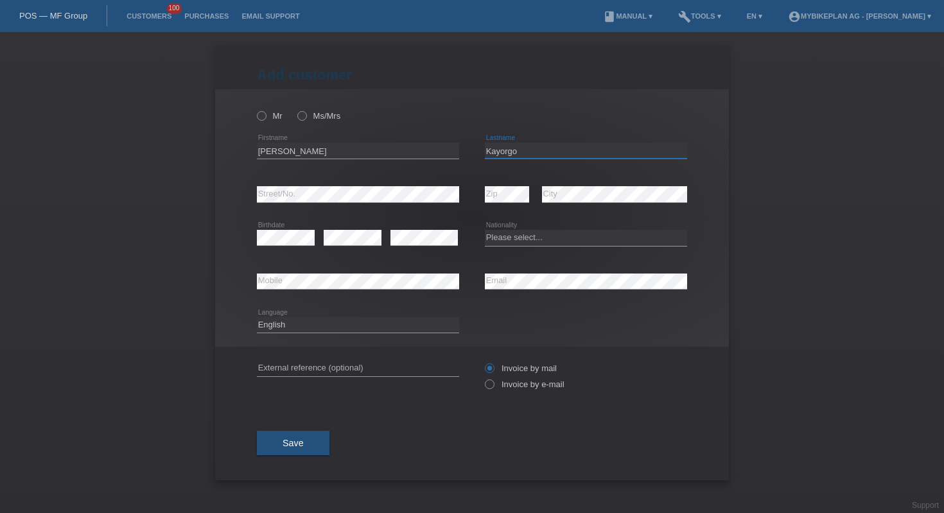
type input "Kayorgo"
click at [401, 209] on div "error Street/No." at bounding box center [358, 195] width 202 height 44
click at [568, 247] on div "Please select... Switzerland Austria Germany Liechtenstein ------------ Afghani…" at bounding box center [586, 238] width 202 height 44
click at [552, 243] on select "Please select... Switzerland Austria Germany Liechtenstein ------------ Afghani…" at bounding box center [586, 237] width 202 height 15
click at [501, 239] on select "Please select... Switzerland Austria Germany Liechtenstein ------------ Afghani…" at bounding box center [586, 237] width 202 height 15
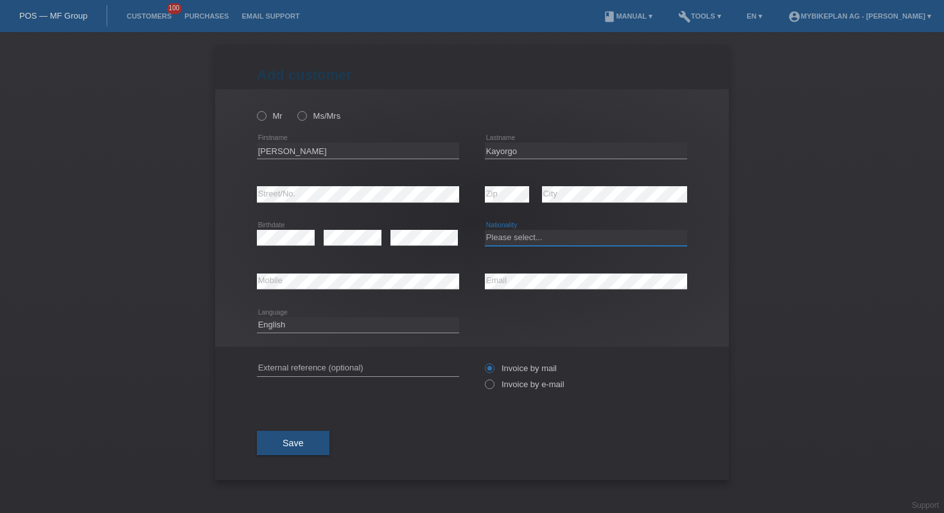
select select "CH"
click at [511, 389] on label "Invoice by e-mail" at bounding box center [525, 384] width 80 height 10
click at [493, 391] on input "Invoice by e-mail" at bounding box center [489, 387] width 8 height 16
radio input "true"
click at [267, 125] on div "Mr Ms/Mrs" at bounding box center [358, 116] width 202 height 26
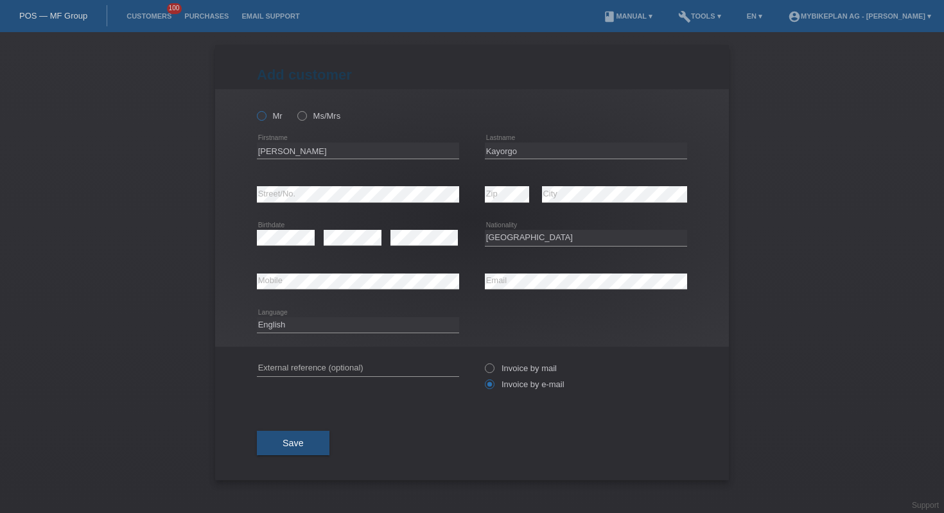
click at [255, 109] on icon at bounding box center [255, 109] width 0 height 0
click at [261, 116] on input "Mr" at bounding box center [261, 115] width 8 height 8
radio input "true"
click at [290, 442] on span "Save" at bounding box center [293, 443] width 21 height 10
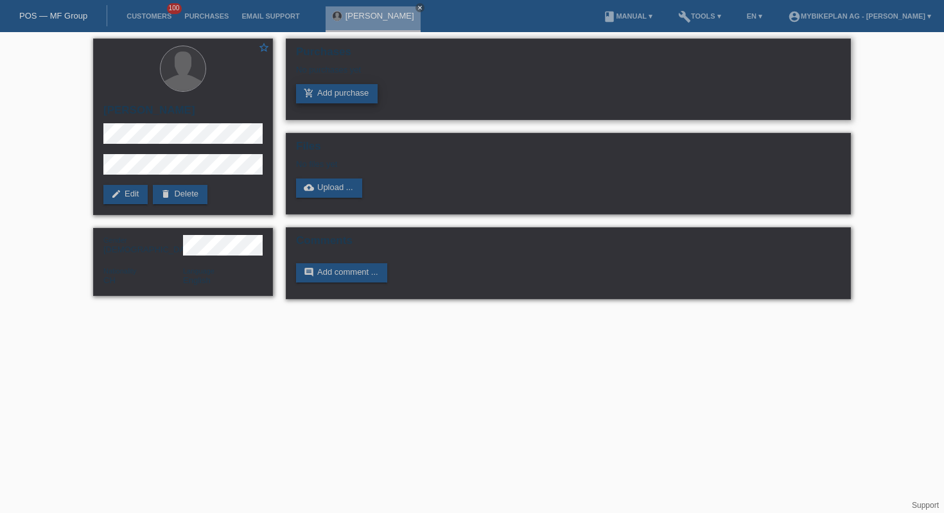
click at [360, 94] on link "add_shopping_cart Add purchase" at bounding box center [337, 93] width 82 height 19
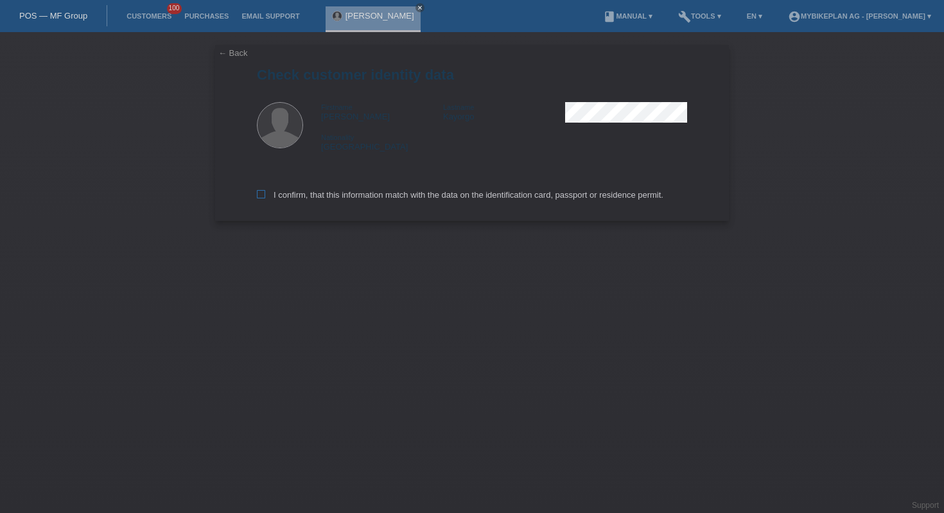
click at [424, 195] on label "I confirm, that this information match with the data on the identification card…" at bounding box center [460, 195] width 406 height 10
click at [265, 195] on input "I confirm, that this information match with the data on the identification card…" at bounding box center [261, 194] width 8 height 8
checkbox input "true"
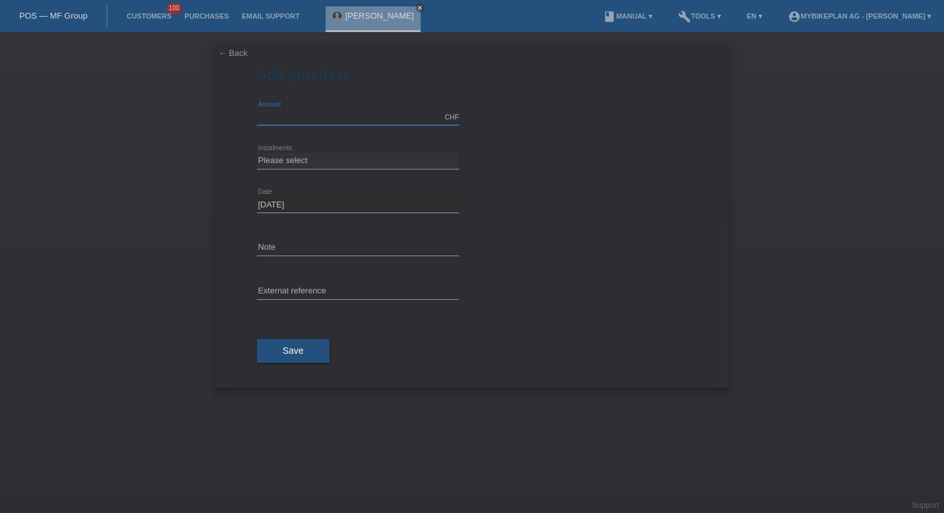
click at [326, 114] on input "text" at bounding box center [358, 117] width 202 height 16
type input "10000.00"
click at [341, 157] on select "Please select 6 instalments 12 instalments 18 instalments 24 instalments 36 ins…" at bounding box center [358, 160] width 202 height 15
select select "488"
click at [301, 358] on button "Save" at bounding box center [293, 351] width 73 height 24
